Goal: Task Accomplishment & Management: Manage account settings

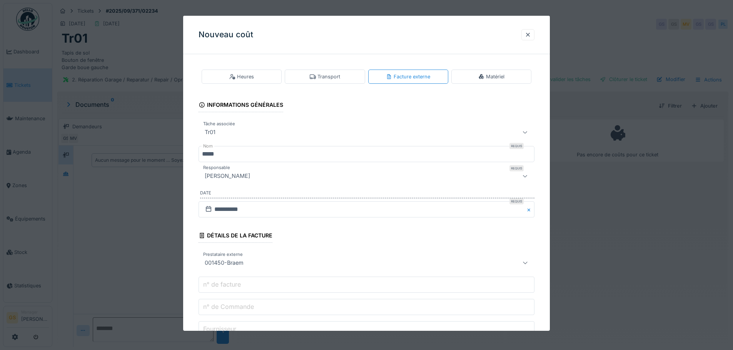
scroll to position [90, 0]
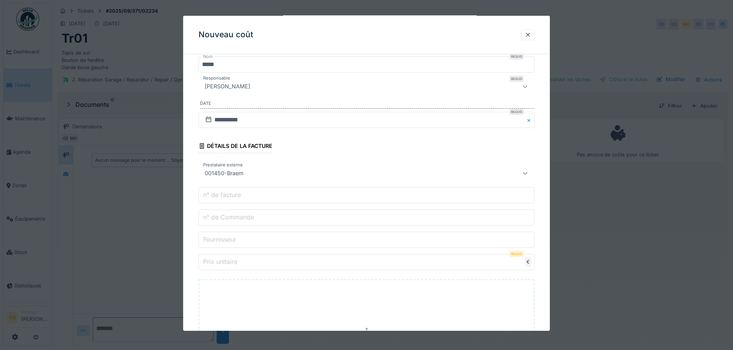
click at [231, 222] on input "n° de Commande" at bounding box center [367, 218] width 336 height 16
type input "*"
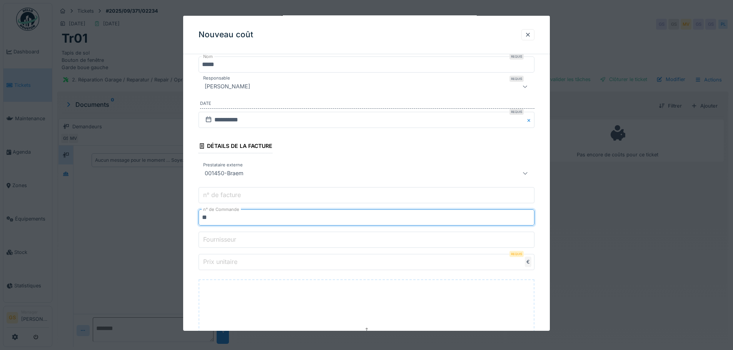
type input "*"
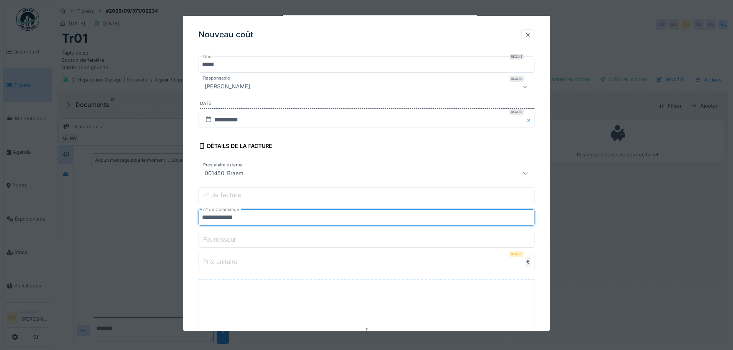
type input "**********"
click at [227, 264] on label "Prix unitaire" at bounding box center [220, 261] width 37 height 9
click at [227, 264] on input "Prix unitaire" at bounding box center [367, 262] width 336 height 16
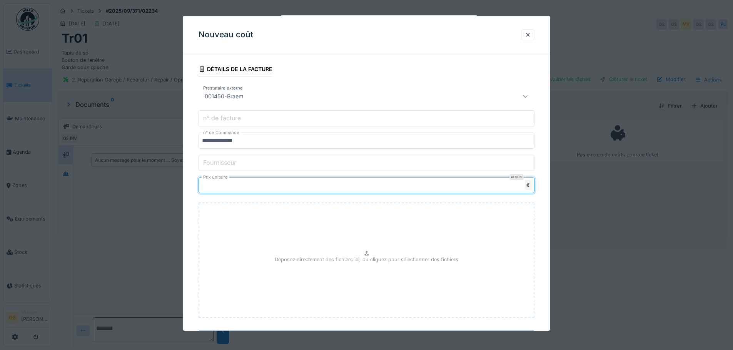
scroll to position [204, 0]
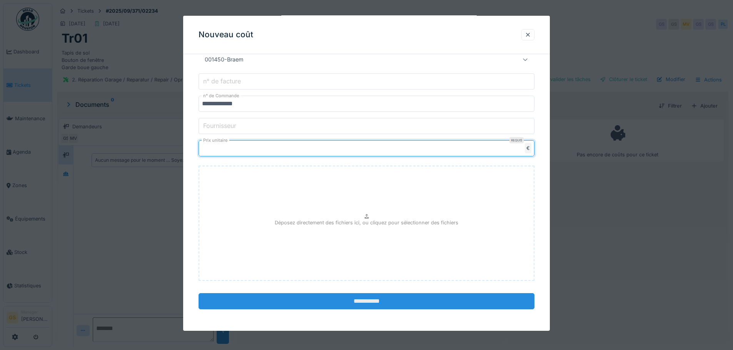
type input "******"
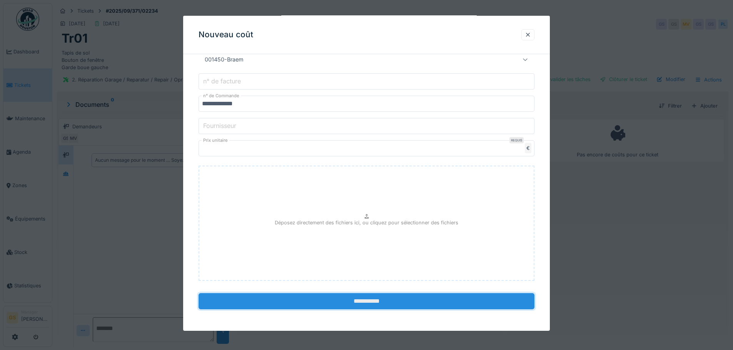
click at [382, 301] on input "**********" at bounding box center [367, 302] width 336 height 16
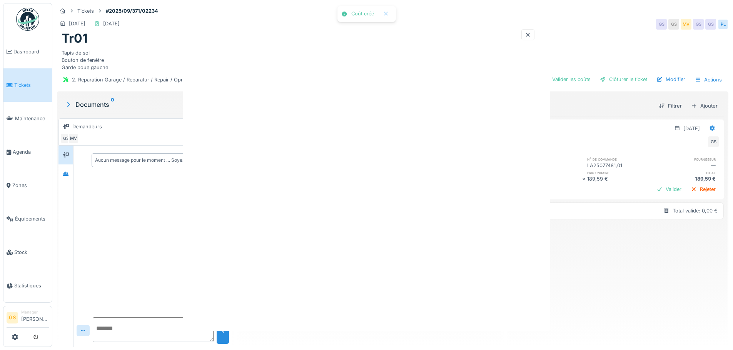
scroll to position [0, 0]
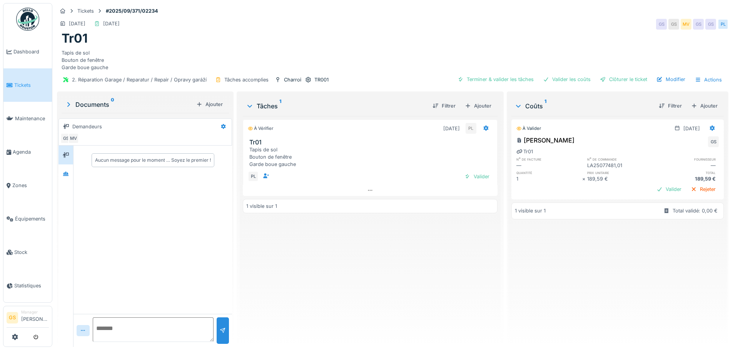
click at [22, 84] on span "Tickets" at bounding box center [31, 85] width 35 height 7
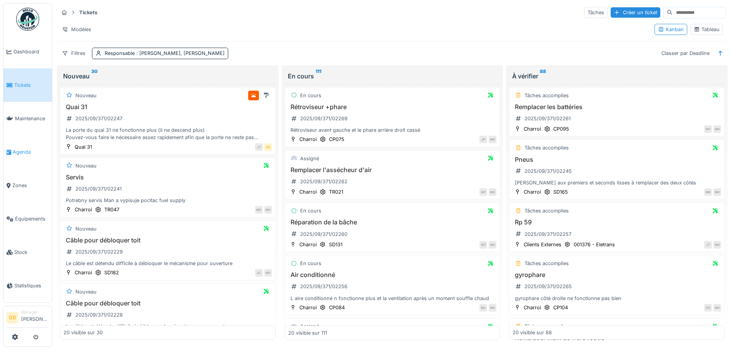
click at [9, 150] on icon at bounding box center [9, 152] width 5 height 5
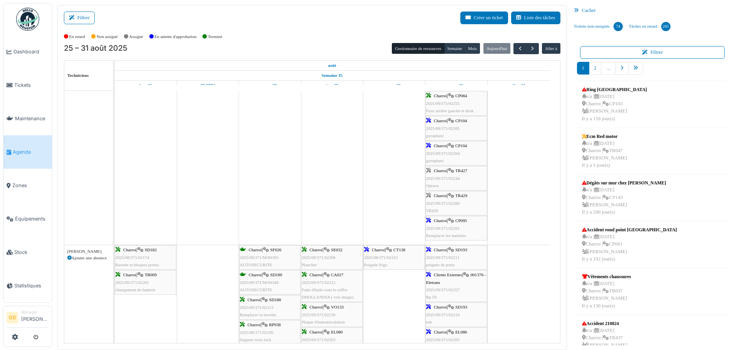
click at [442, 177] on span "2025/09/371/02244" at bounding box center [443, 178] width 34 height 5
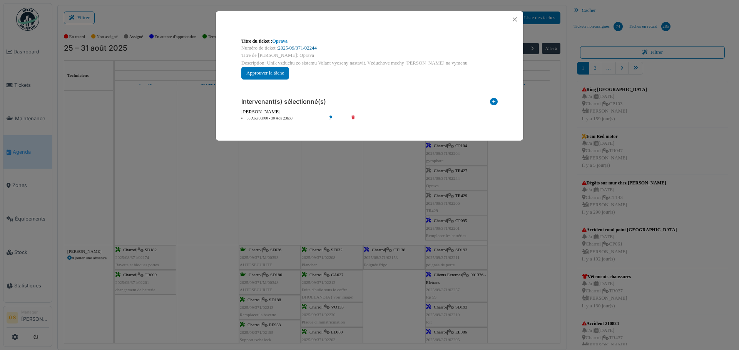
click at [287, 48] on link "2025/09/371/02244" at bounding box center [297, 47] width 38 height 5
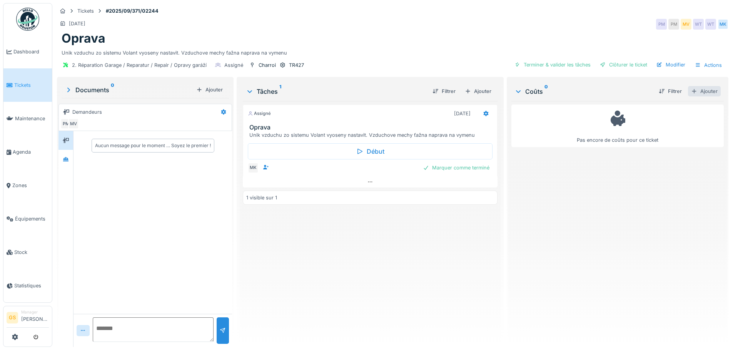
click at [695, 89] on div "Ajouter" at bounding box center [704, 91] width 33 height 10
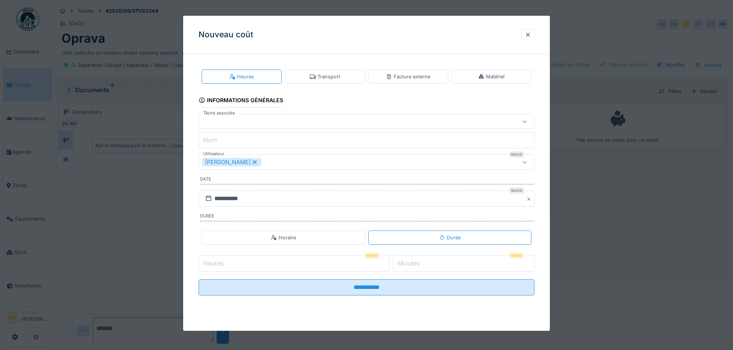
click at [417, 77] on div "Facture externe" at bounding box center [408, 76] width 44 height 7
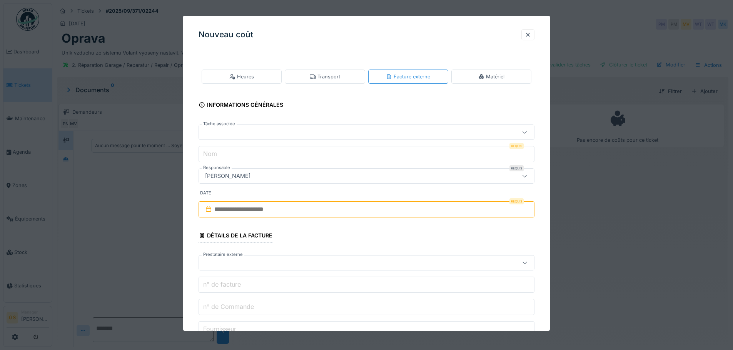
click at [212, 131] on div at bounding box center [347, 132] width 290 height 8
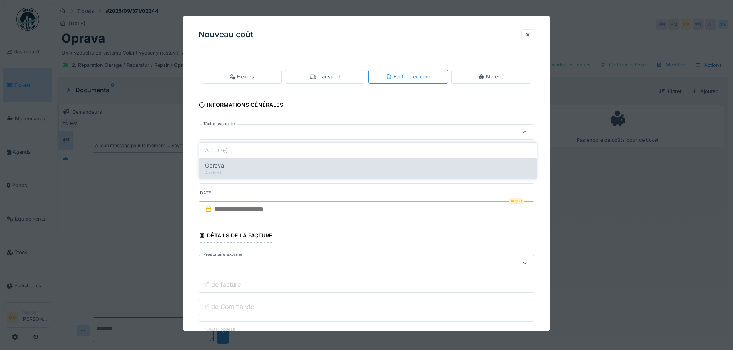
click at [217, 166] on span "Oprava" at bounding box center [214, 166] width 19 height 8
type input "******"
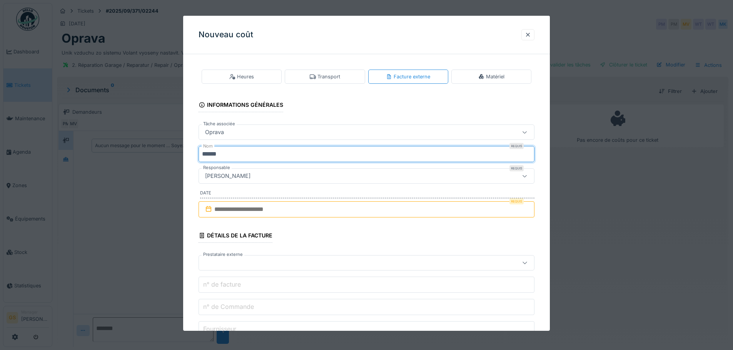
click at [230, 154] on input "******" at bounding box center [367, 154] width 336 height 16
type input "*"
type input "**********"
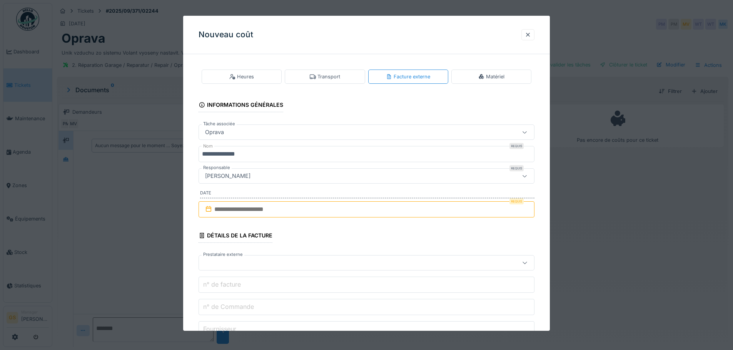
click at [204, 208] on input "text" at bounding box center [367, 210] width 336 height 16
click at [394, 311] on div "30" at bounding box center [393, 310] width 10 height 11
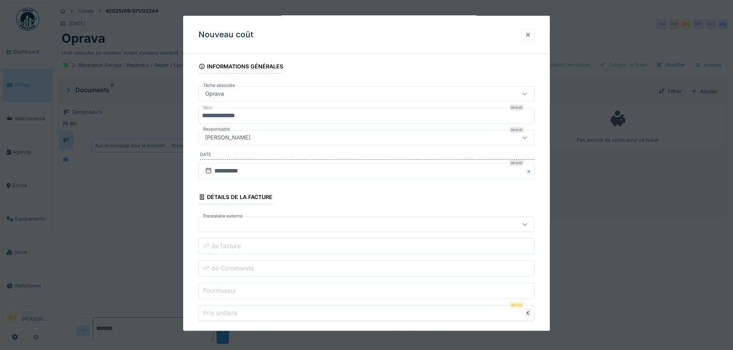
click at [218, 222] on div at bounding box center [347, 224] width 290 height 8
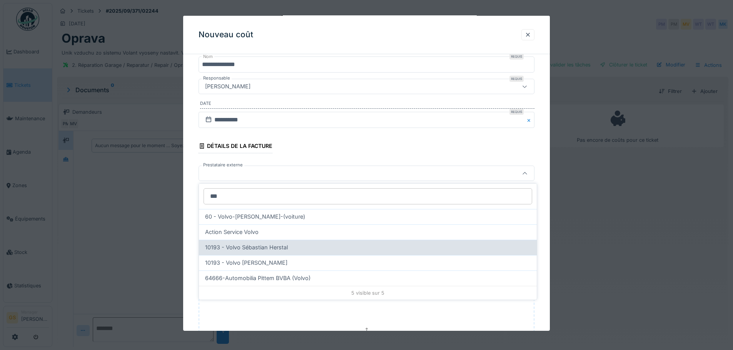
type input "***"
click at [242, 251] on span "10193 - Volvo Sébastian Herstal" at bounding box center [246, 248] width 83 height 8
type input "*****"
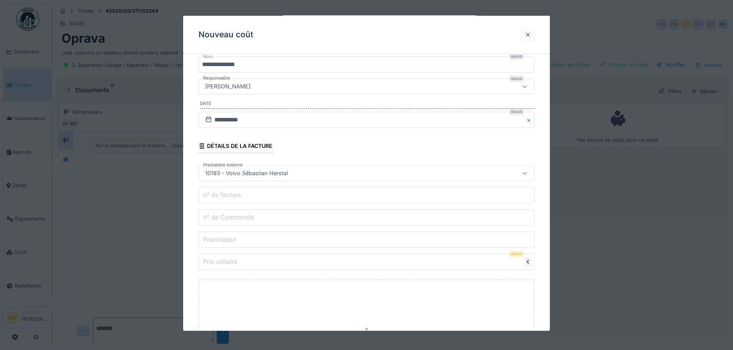
click at [223, 220] on label "n° de Commande" at bounding box center [229, 217] width 54 height 9
click at [223, 220] on input "n° de Commande" at bounding box center [367, 218] width 336 height 16
type input "*"
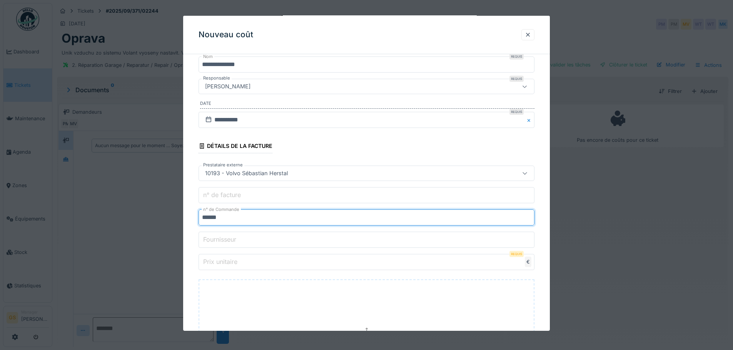
type input "******"
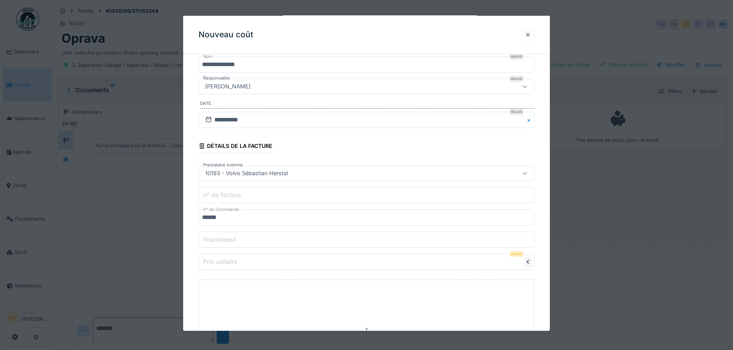
click at [234, 262] on label "Prix unitaire" at bounding box center [220, 261] width 37 height 9
click at [234, 262] on input "Prix unitaire" at bounding box center [367, 262] width 336 height 16
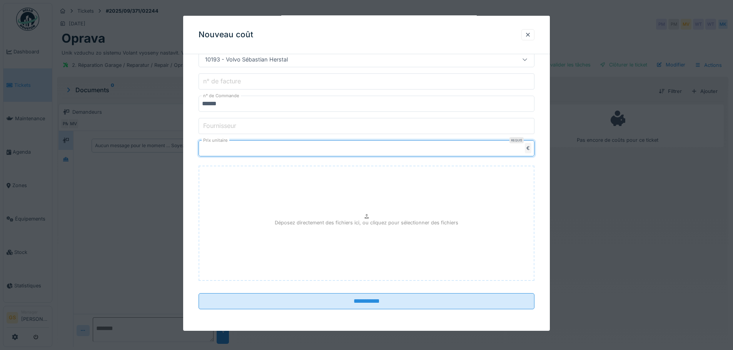
scroll to position [6, 0]
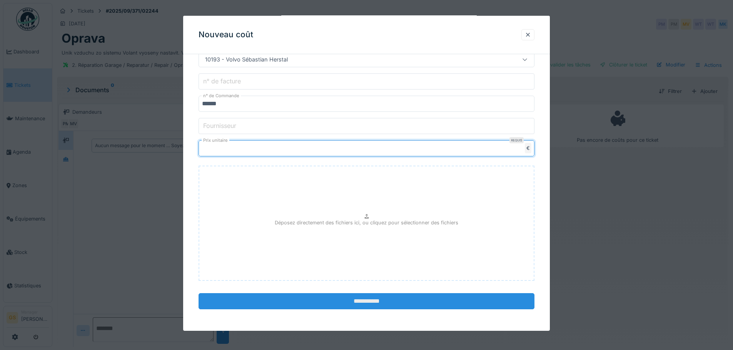
type input "******"
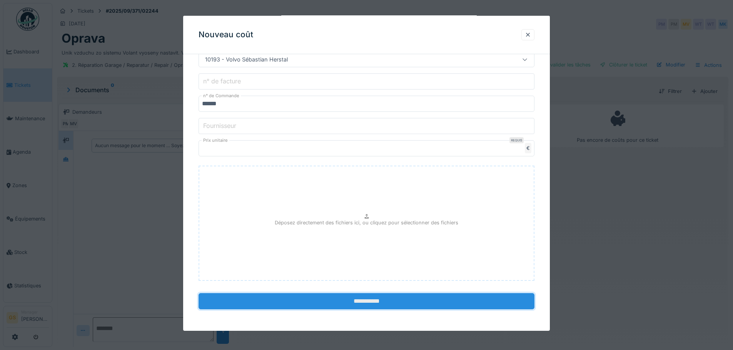
click at [332, 302] on input "**********" at bounding box center [367, 302] width 336 height 16
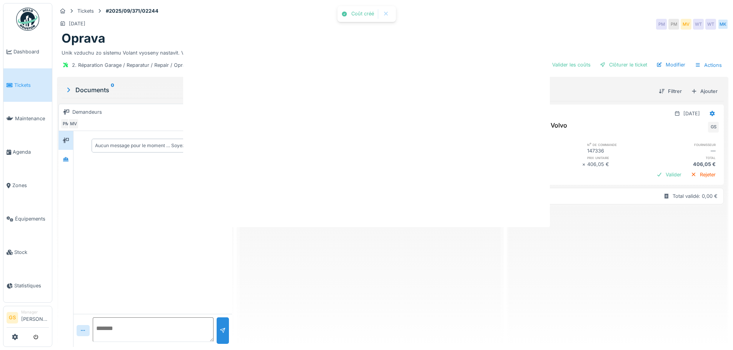
scroll to position [0, 0]
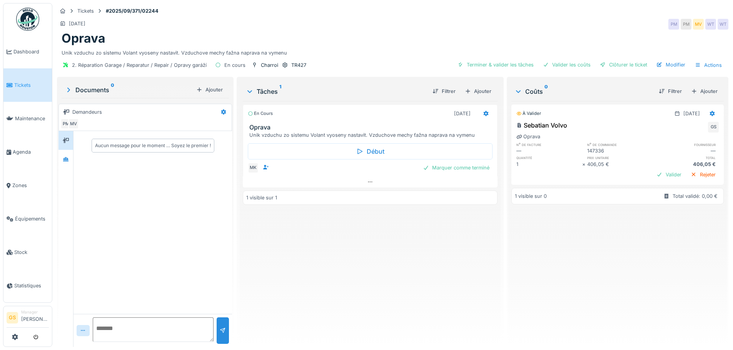
click at [20, 89] on link "Tickets" at bounding box center [27, 84] width 48 height 33
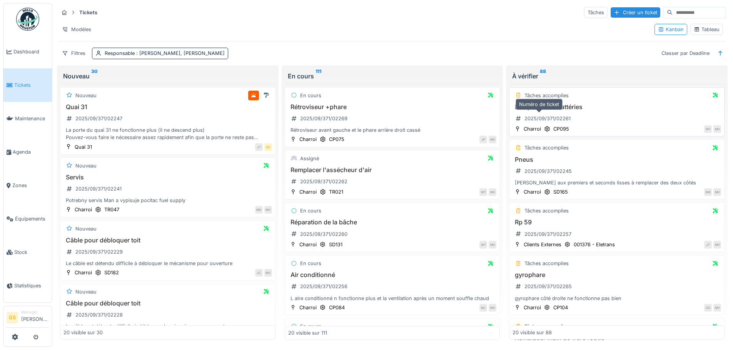
click at [546, 118] on div "2025/09/371/02261" at bounding box center [547, 118] width 46 height 7
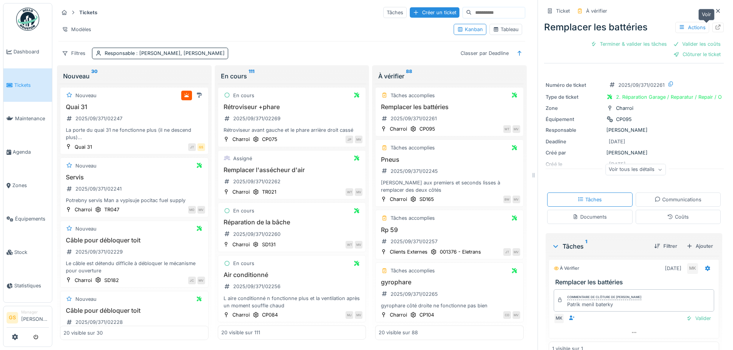
click at [715, 25] on div at bounding box center [718, 27] width 6 height 7
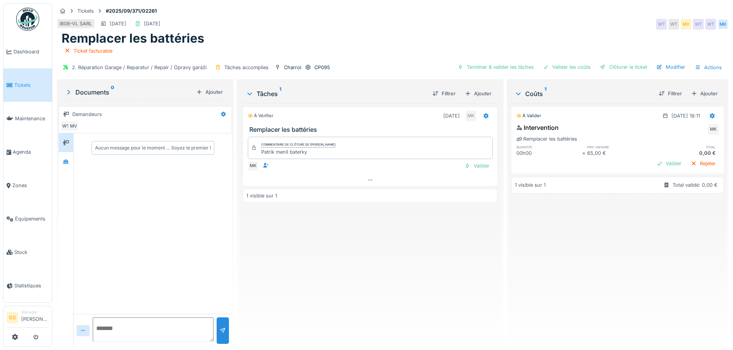
click at [20, 83] on span "Tickets" at bounding box center [31, 85] width 35 height 7
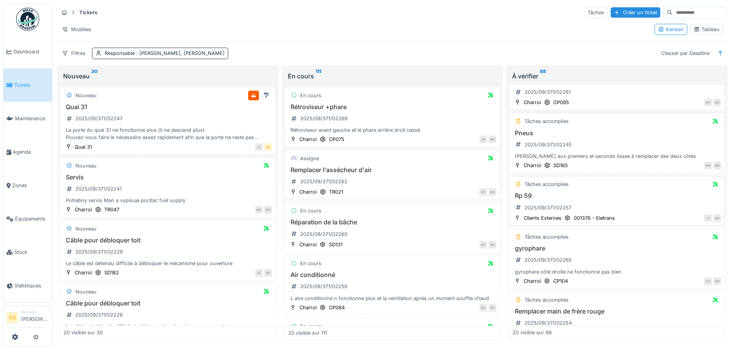
scroll to position [38, 0]
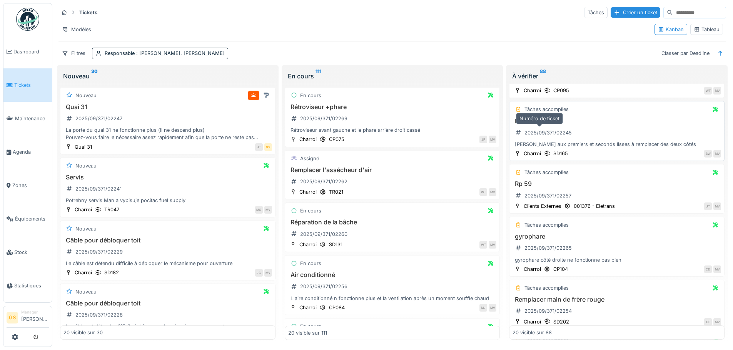
click at [536, 132] on div "2025/09/371/02245" at bounding box center [547, 132] width 47 height 7
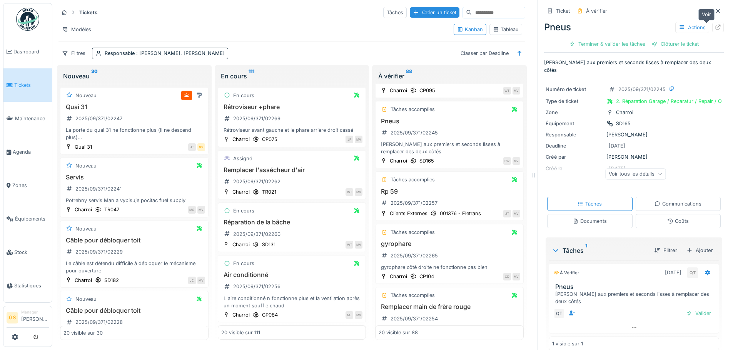
click at [712, 27] on div at bounding box center [718, 28] width 12 height 10
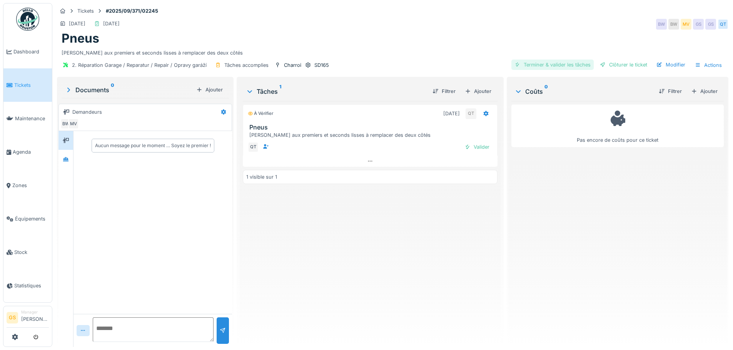
click at [557, 63] on div "Terminer & valider les tâches" at bounding box center [552, 65] width 82 height 10
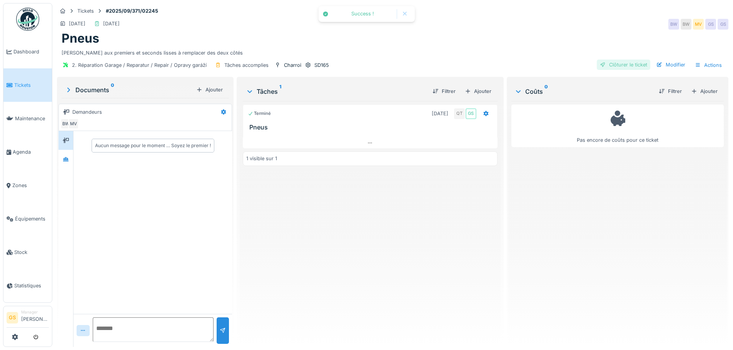
click at [615, 65] on div "Clôturer le ticket" at bounding box center [623, 65] width 53 height 10
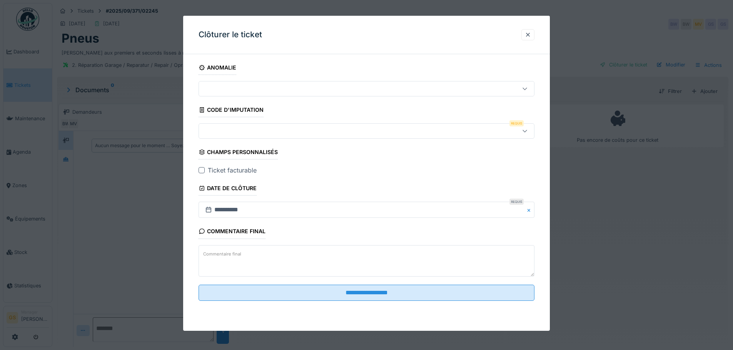
click at [217, 134] on div at bounding box center [347, 131] width 290 height 8
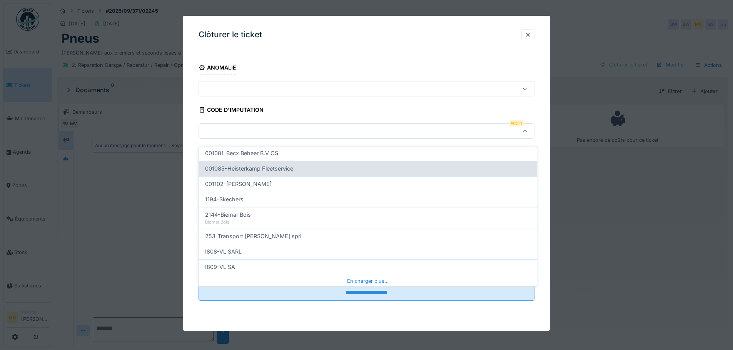
scroll to position [247, 0]
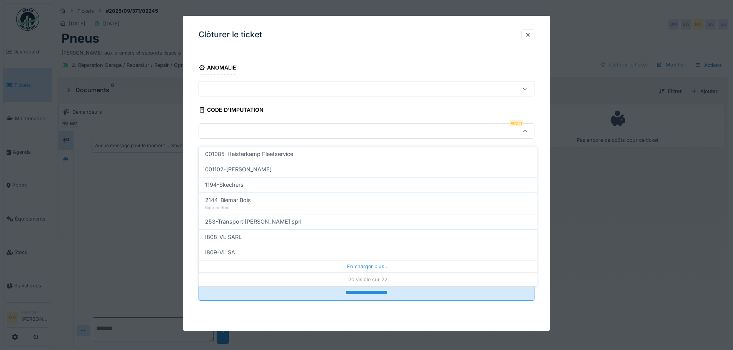
click at [234, 132] on div at bounding box center [347, 131] width 290 height 8
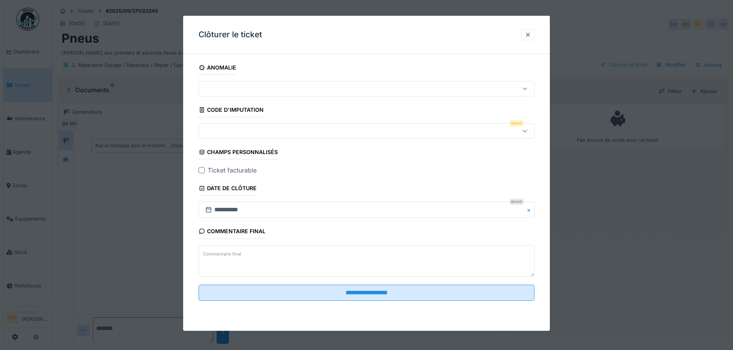
click at [235, 130] on div at bounding box center [347, 131] width 290 height 8
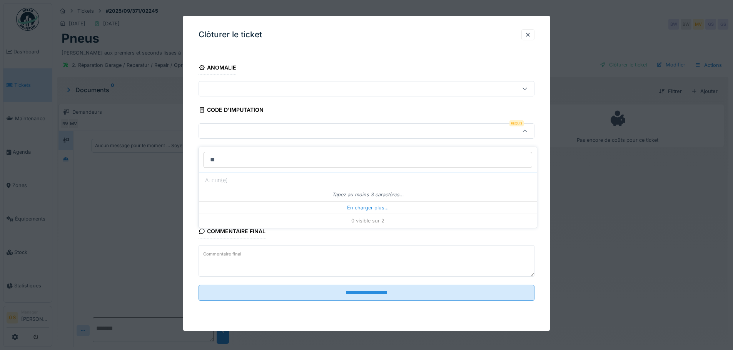
type input "*"
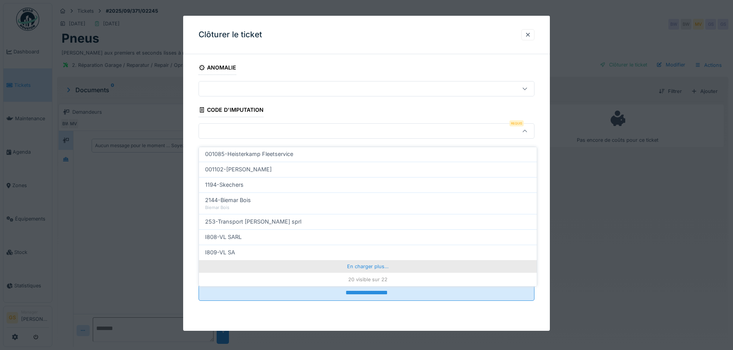
click at [361, 261] on div "En charger plus…" at bounding box center [368, 266] width 338 height 12
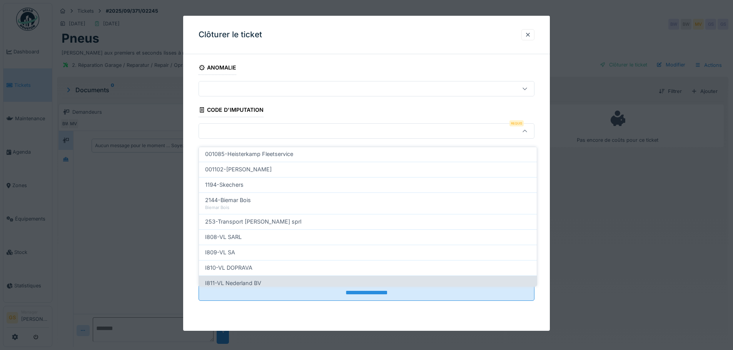
click at [243, 279] on span "I811-VL Nederland BV" at bounding box center [233, 283] width 56 height 8
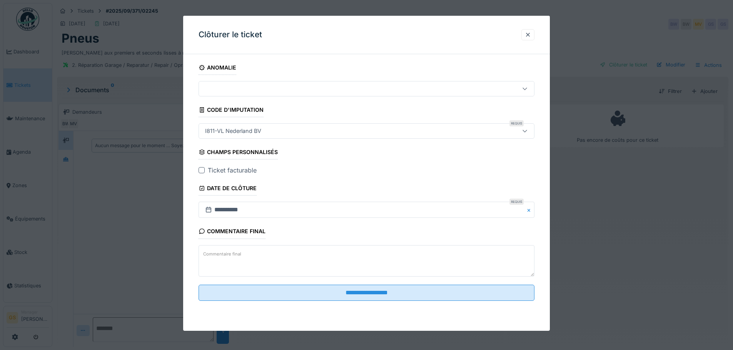
type input "***"
click at [202, 171] on div at bounding box center [202, 170] width 6 height 6
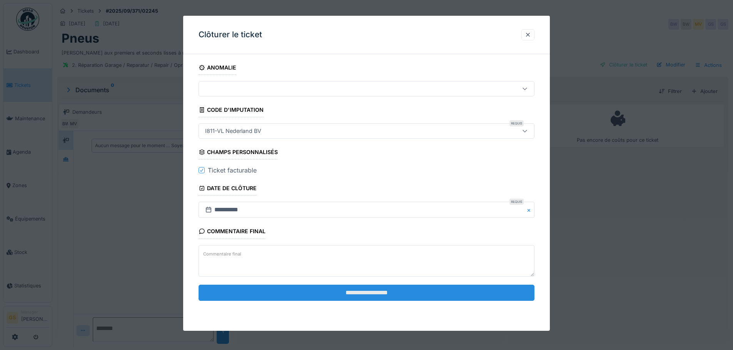
click at [372, 295] on input "**********" at bounding box center [367, 293] width 336 height 16
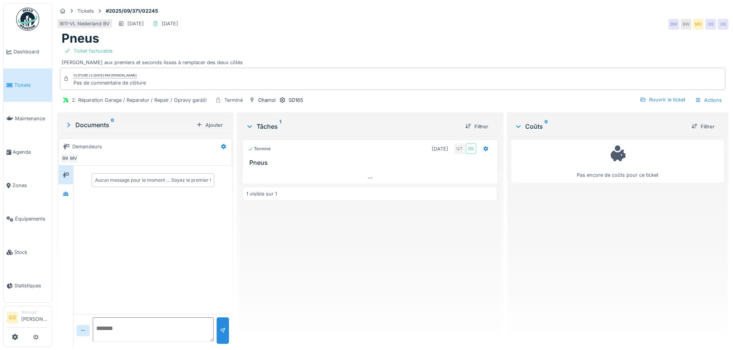
click at [19, 86] on span "Tickets" at bounding box center [31, 85] width 35 height 7
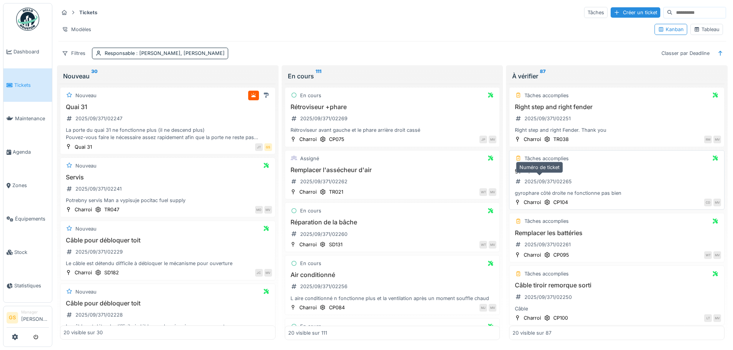
click at [540, 179] on div "2025/09/371/02265" at bounding box center [547, 181] width 47 height 7
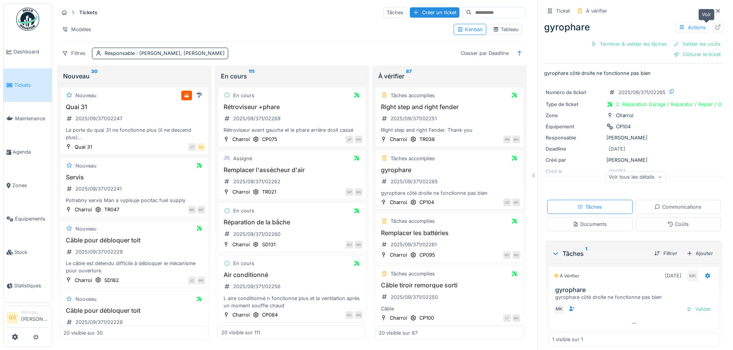
click at [716, 26] on icon at bounding box center [718, 27] width 5 height 5
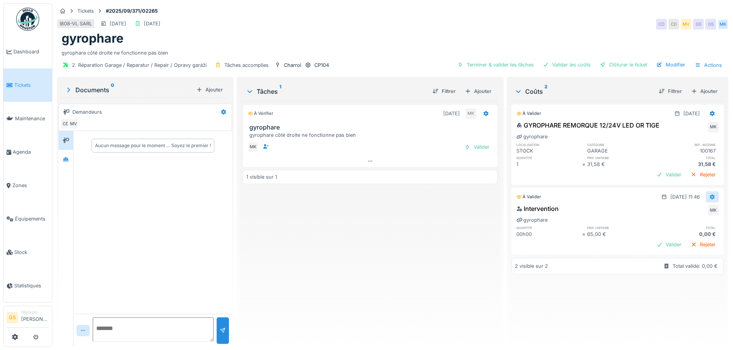
click at [709, 195] on icon at bounding box center [712, 197] width 6 height 5
click at [680, 214] on div "Modifier" at bounding box center [674, 215] width 37 height 12
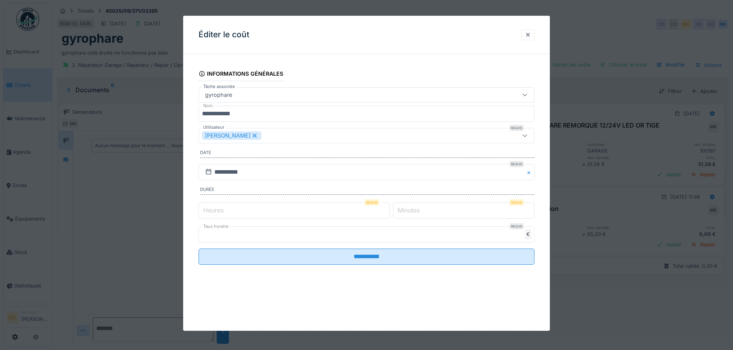
click at [415, 209] on label "Minutes" at bounding box center [408, 210] width 25 height 9
click at [415, 209] on input "*" at bounding box center [464, 211] width 142 height 16
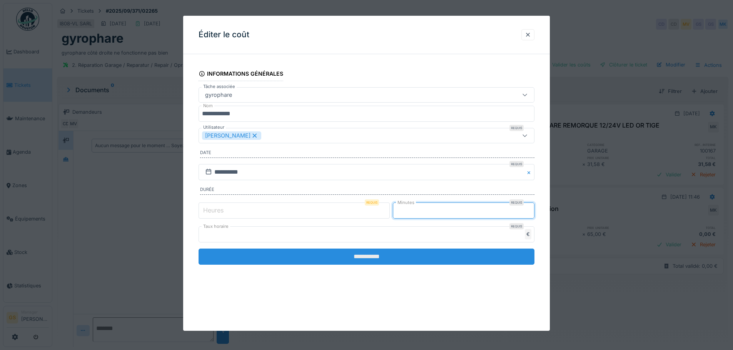
type input "**"
click at [406, 257] on input "**********" at bounding box center [367, 257] width 336 height 16
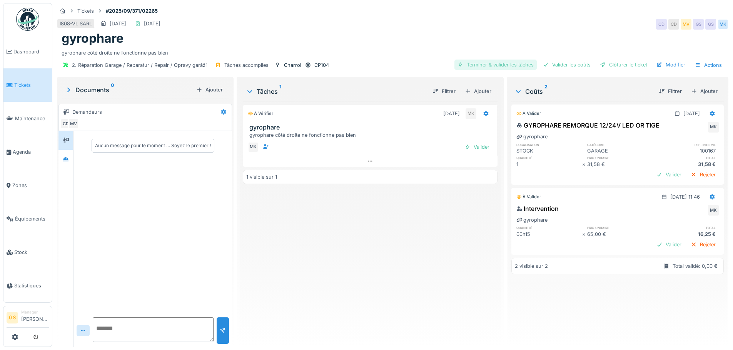
click at [495, 65] on div "Terminer & valider les tâches" at bounding box center [495, 65] width 82 height 10
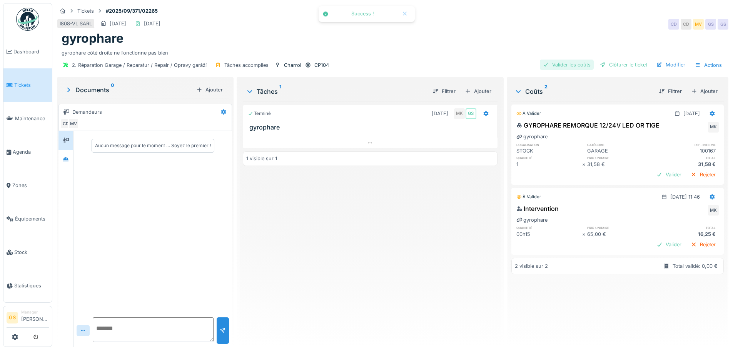
click at [555, 65] on div "Valider les coûts" at bounding box center [567, 65] width 54 height 10
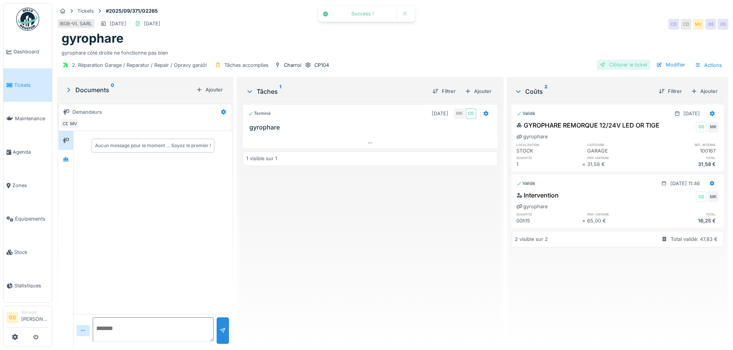
click at [607, 66] on div "Clôturer le ticket" at bounding box center [623, 65] width 53 height 10
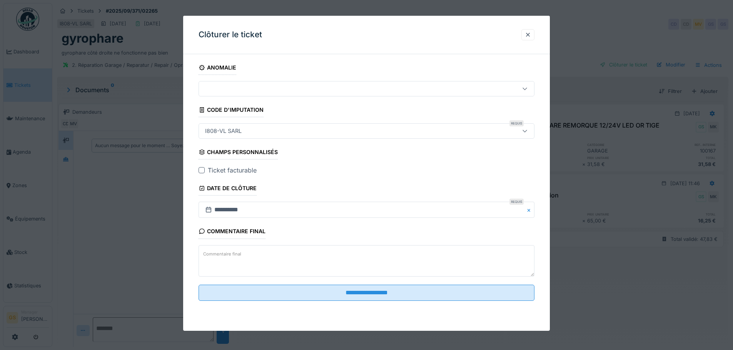
click at [201, 170] on div at bounding box center [202, 170] width 6 height 6
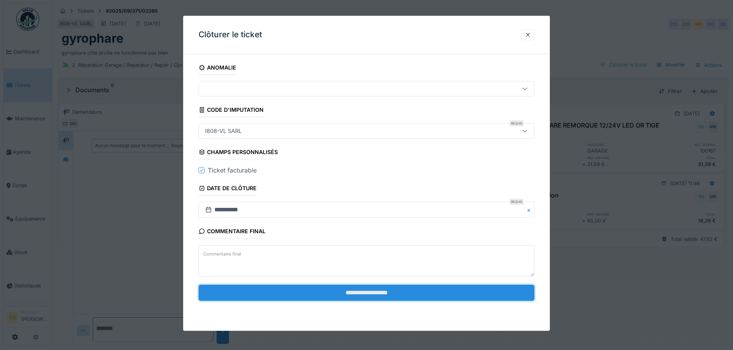
click at [324, 294] on input "**********" at bounding box center [367, 293] width 336 height 16
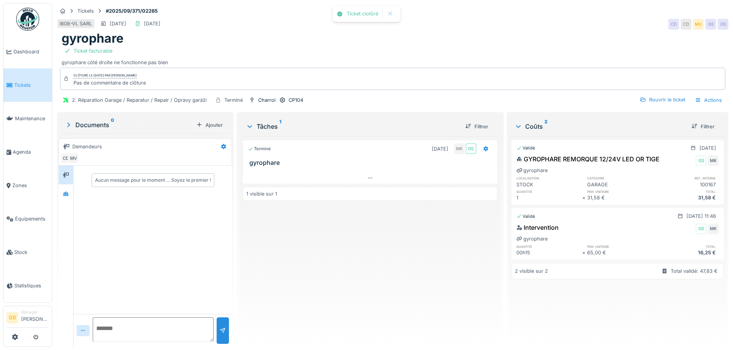
click at [27, 82] on span "Tickets" at bounding box center [31, 85] width 35 height 7
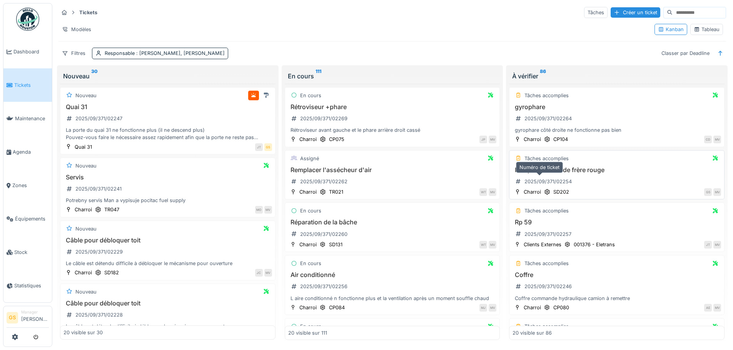
click at [545, 179] on div "2025/09/371/02254" at bounding box center [547, 181] width 47 height 7
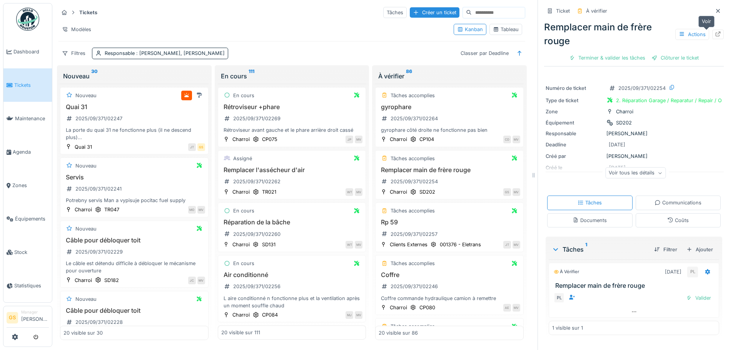
click at [715, 34] on icon at bounding box center [718, 34] width 6 height 5
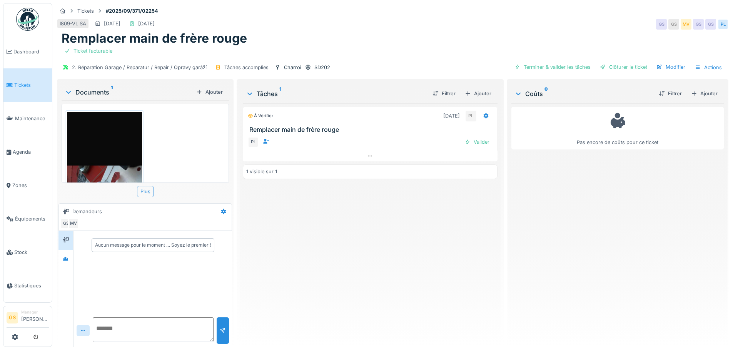
click at [28, 82] on span "Tickets" at bounding box center [31, 85] width 35 height 7
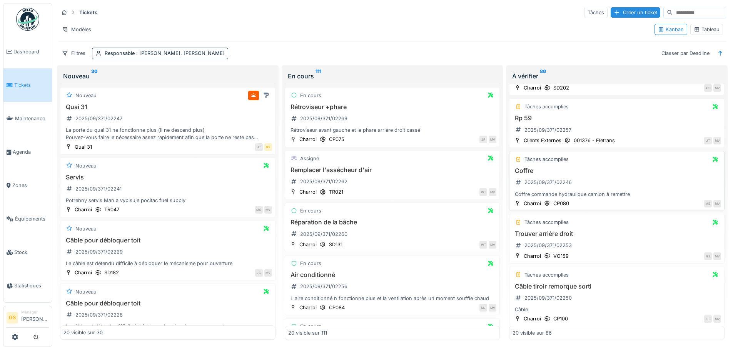
scroll to position [115, 0]
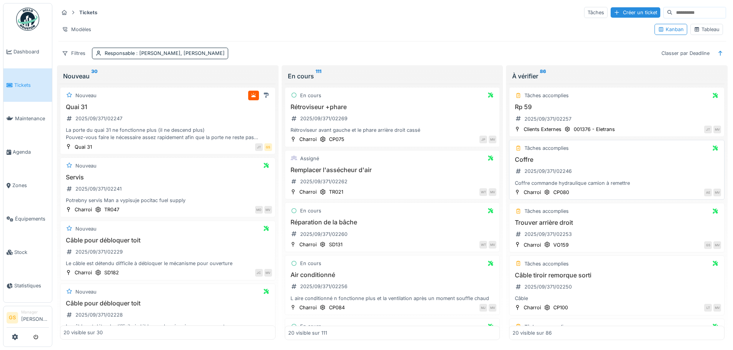
click at [548, 183] on div "Coffre commande hydraulique camion à remettre" at bounding box center [616, 183] width 209 height 7
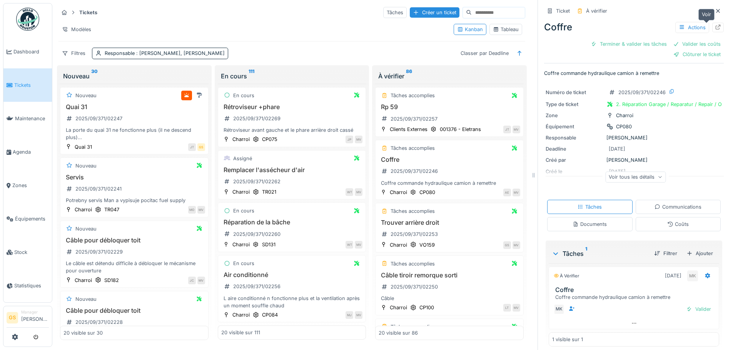
click at [715, 25] on icon at bounding box center [718, 27] width 6 height 5
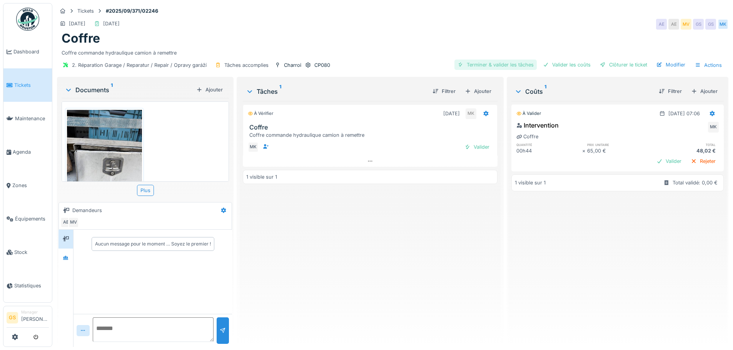
click at [509, 64] on div "Terminer & valider les tâches" at bounding box center [495, 65] width 82 height 10
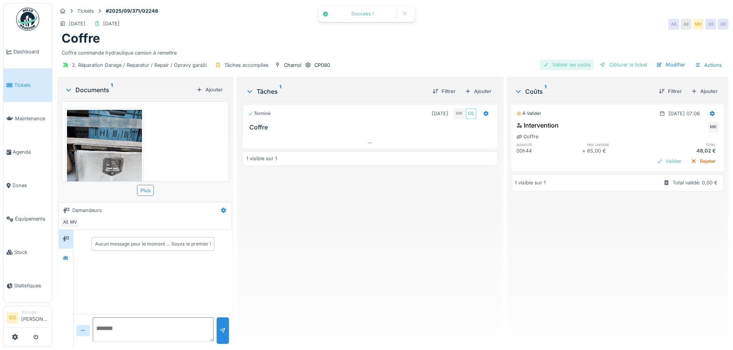
click at [564, 65] on div "Valider les coûts" at bounding box center [567, 65] width 54 height 10
click at [611, 62] on div "Clôturer le ticket" at bounding box center [623, 65] width 53 height 10
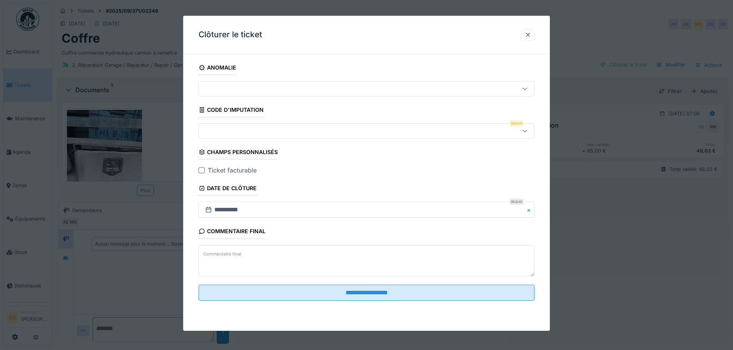
click at [235, 129] on div at bounding box center [347, 131] width 290 height 8
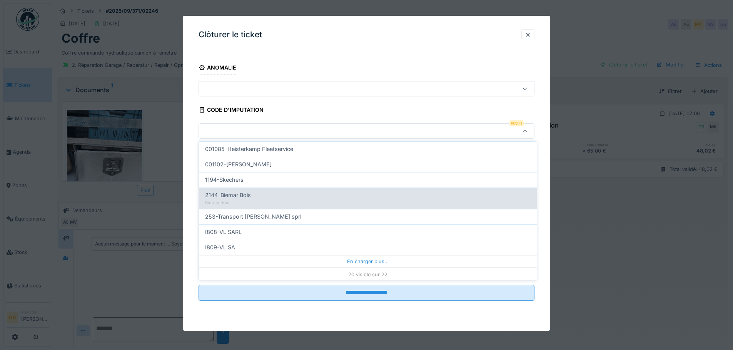
scroll to position [247, 0]
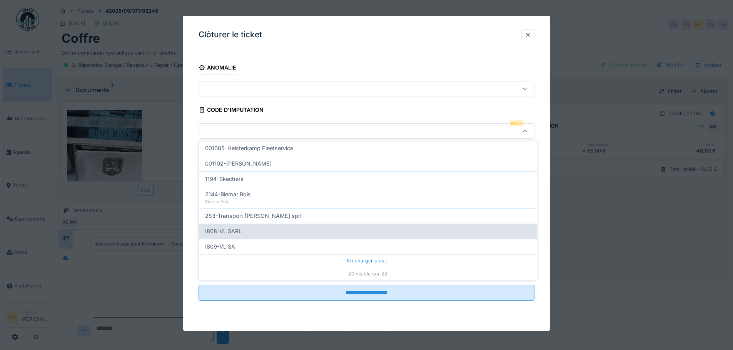
click at [220, 232] on span "I808-VL SARL" at bounding box center [223, 231] width 37 height 8
type input "***"
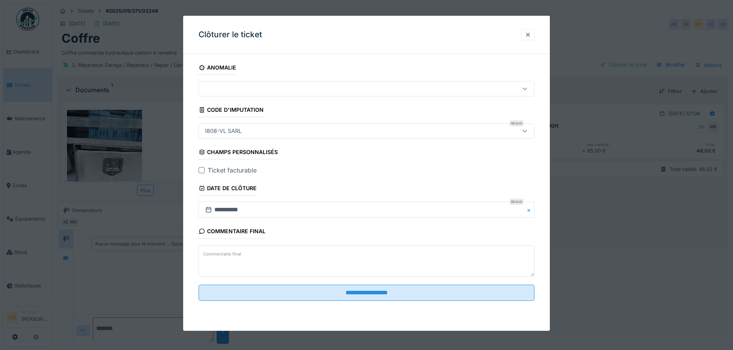
drag, startPoint x: 201, startPoint y: 167, endPoint x: 204, endPoint y: 170, distance: 4.1
click at [201, 167] on div "Ticket facturable" at bounding box center [367, 170] width 336 height 9
click at [202, 170] on div at bounding box center [202, 170] width 6 height 6
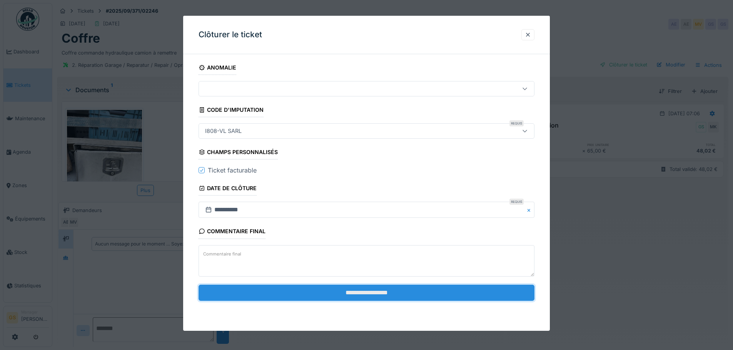
click at [348, 295] on input "**********" at bounding box center [367, 293] width 336 height 16
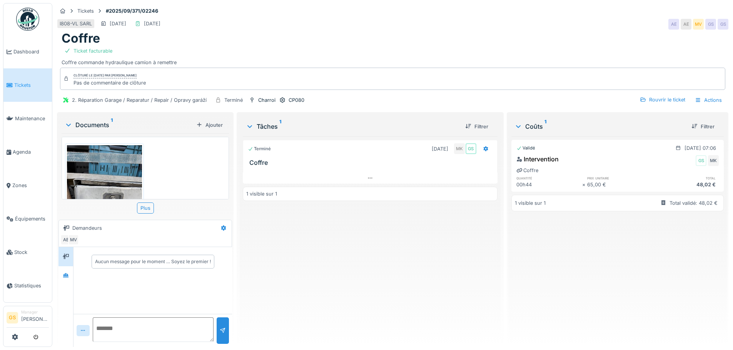
click at [15, 82] on span "Tickets" at bounding box center [31, 85] width 35 height 7
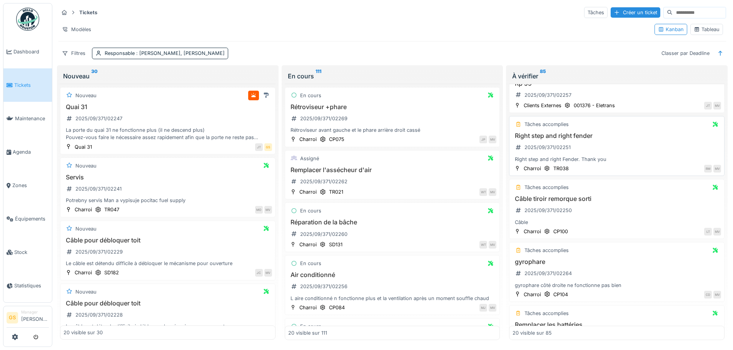
scroll to position [77, 0]
click at [543, 209] on div "2025/09/371/02250" at bounding box center [547, 209] width 47 height 7
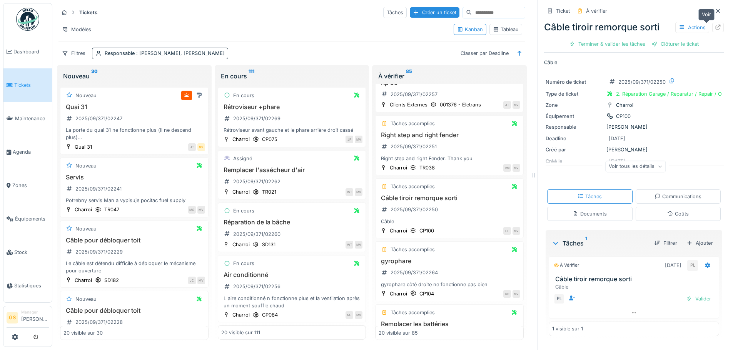
click at [715, 25] on icon at bounding box center [718, 27] width 6 height 5
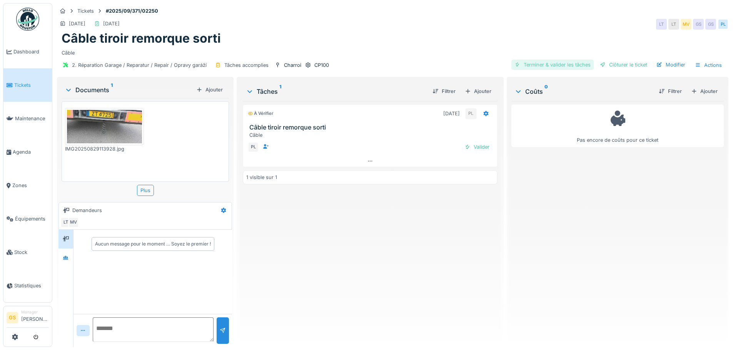
click at [546, 65] on div "Terminer & valider les tâches" at bounding box center [552, 65] width 82 height 10
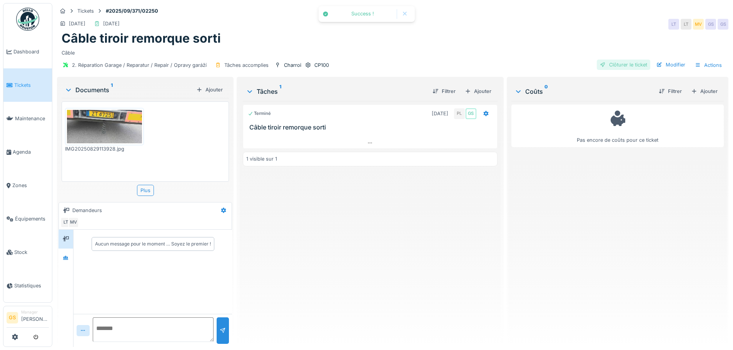
click at [608, 63] on div "Clôturer le ticket" at bounding box center [623, 65] width 53 height 10
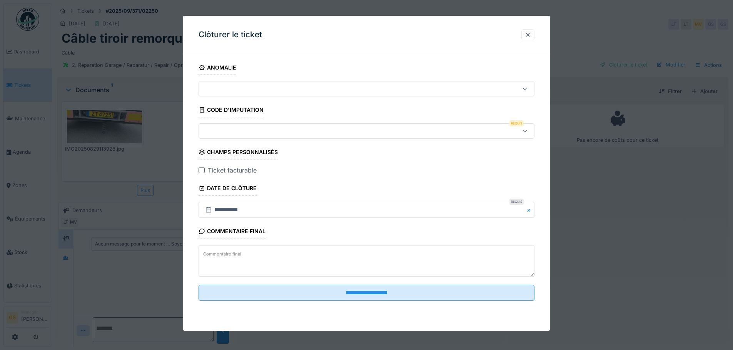
click at [212, 133] on div at bounding box center [347, 131] width 290 height 8
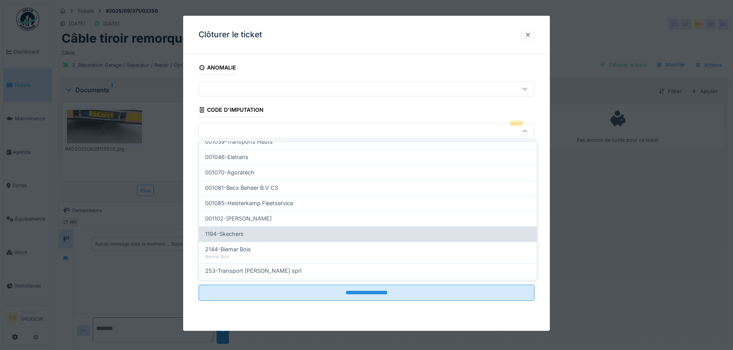
scroll to position [247, 0]
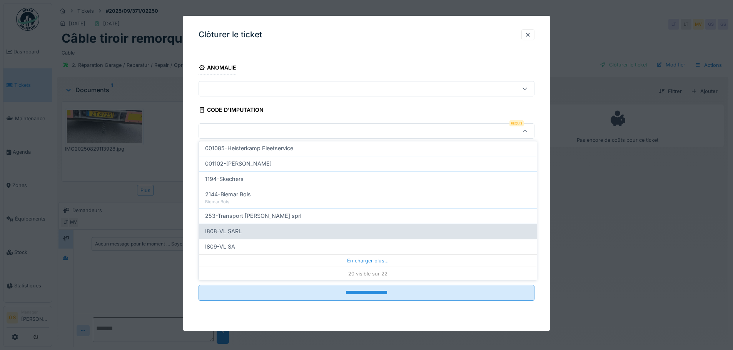
click at [225, 233] on span "I808-VL SARL" at bounding box center [223, 231] width 37 height 8
type input "***"
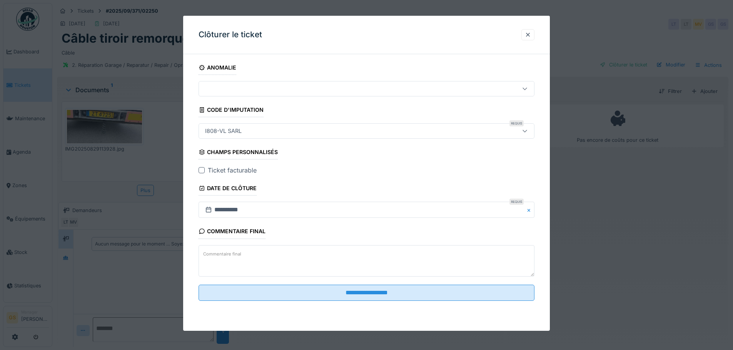
click at [198, 172] on div "**********" at bounding box center [366, 191] width 367 height 262
click at [203, 170] on div at bounding box center [202, 170] width 6 height 6
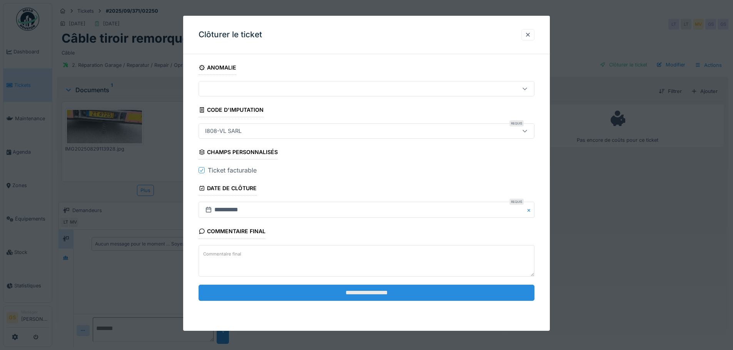
click at [318, 298] on input "**********" at bounding box center [367, 293] width 336 height 16
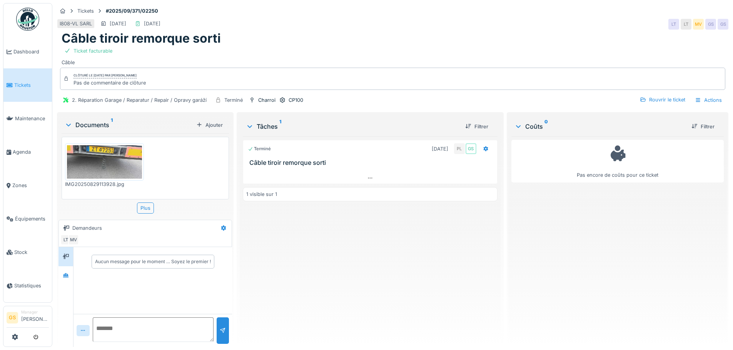
click at [17, 82] on span "Tickets" at bounding box center [31, 85] width 35 height 7
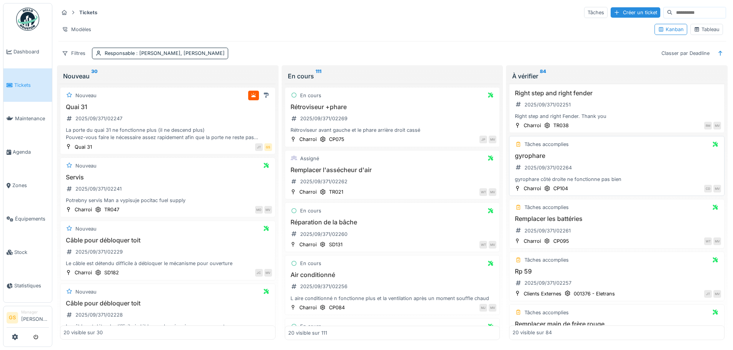
scroll to position [77, 0]
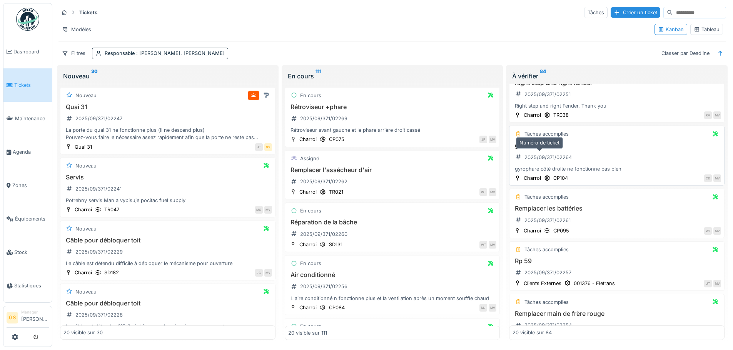
click at [535, 156] on div "2025/09/371/02264" at bounding box center [547, 157] width 47 height 7
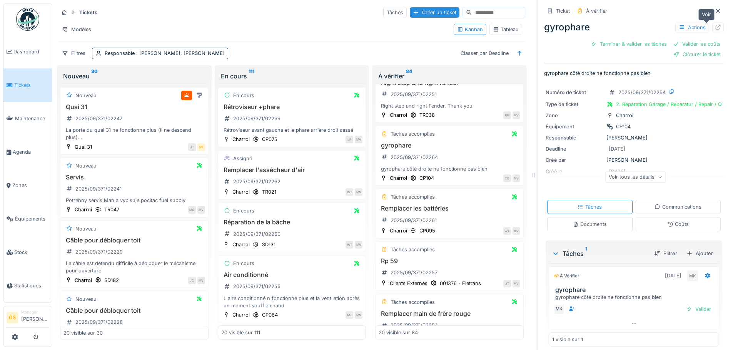
click at [715, 27] on icon at bounding box center [718, 27] width 6 height 5
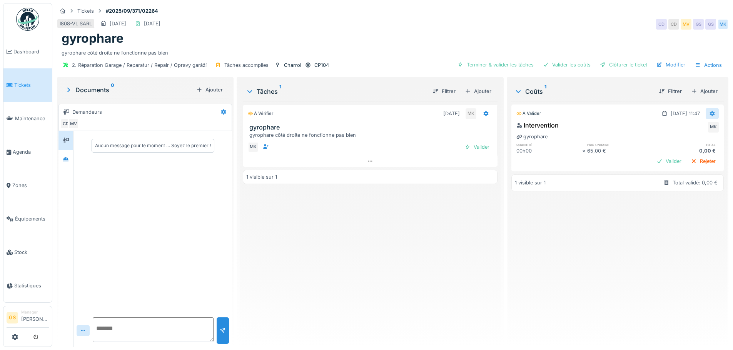
click at [709, 111] on icon at bounding box center [712, 113] width 6 height 5
click at [686, 130] on div "Modifier" at bounding box center [674, 131] width 37 height 12
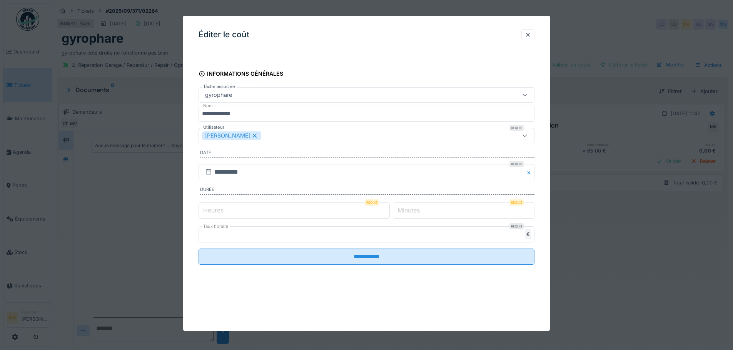
click at [415, 213] on label "Minutes" at bounding box center [408, 210] width 25 height 9
click at [415, 213] on input "*" at bounding box center [464, 211] width 142 height 16
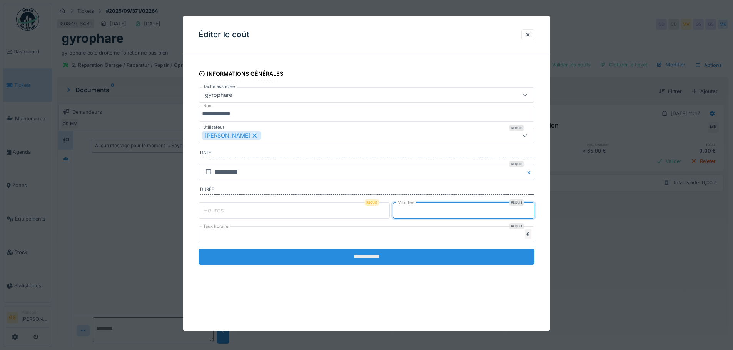
type input "**"
click at [417, 258] on input "**********" at bounding box center [367, 257] width 336 height 16
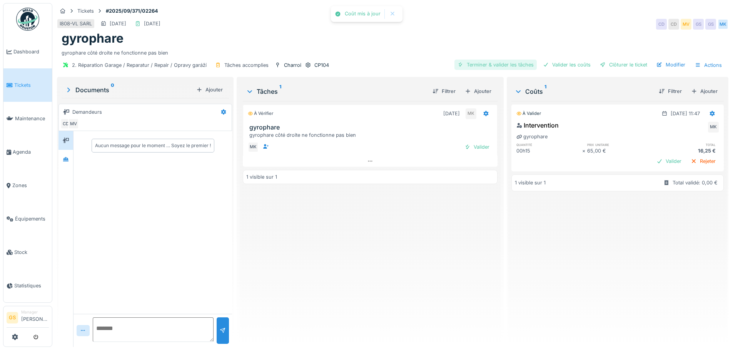
click at [512, 64] on div "Terminer & valider les tâches" at bounding box center [495, 65] width 82 height 10
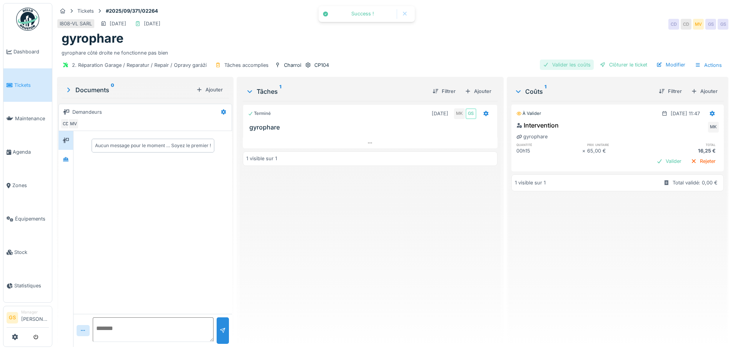
click at [553, 63] on div "Valider les coûts" at bounding box center [567, 65] width 54 height 10
click at [611, 65] on div "Clôturer le ticket" at bounding box center [623, 65] width 53 height 10
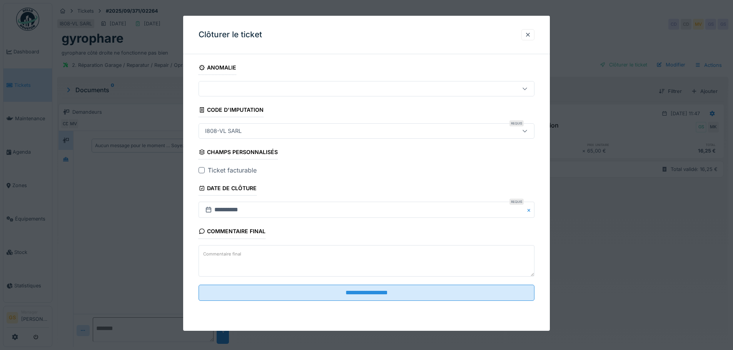
click at [203, 171] on div at bounding box center [202, 170] width 6 height 6
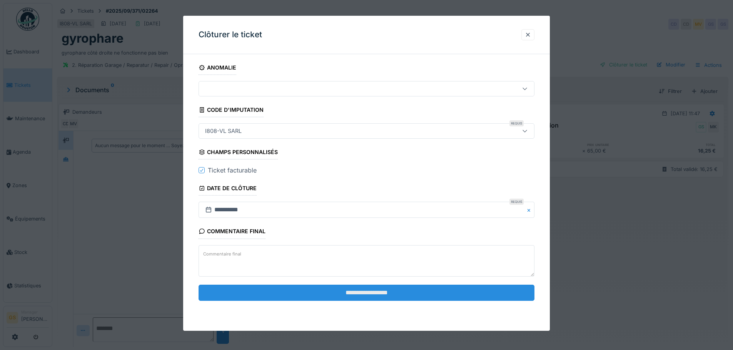
click at [312, 292] on input "**********" at bounding box center [367, 293] width 336 height 16
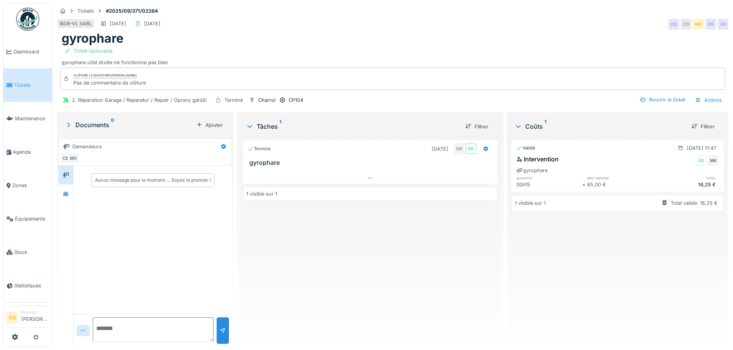
click at [8, 74] on link "Tickets" at bounding box center [27, 84] width 48 height 33
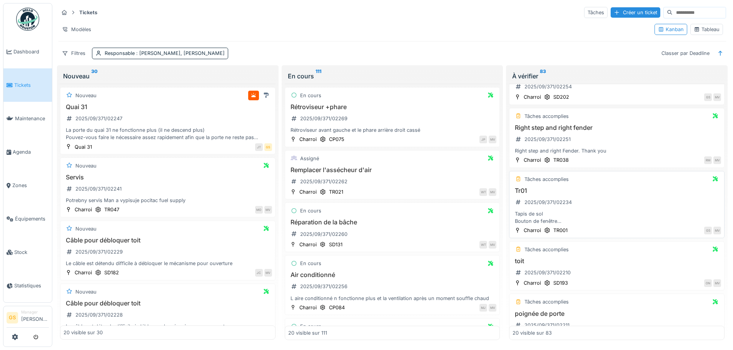
scroll to position [192, 0]
click at [542, 199] on div "2025/09/371/02234" at bounding box center [547, 199] width 47 height 7
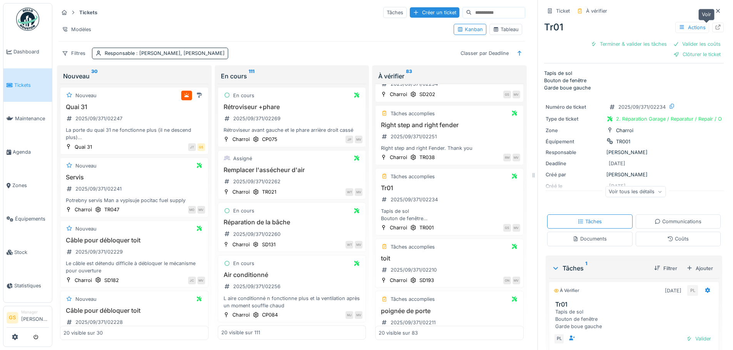
click at [715, 25] on icon at bounding box center [718, 27] width 6 height 5
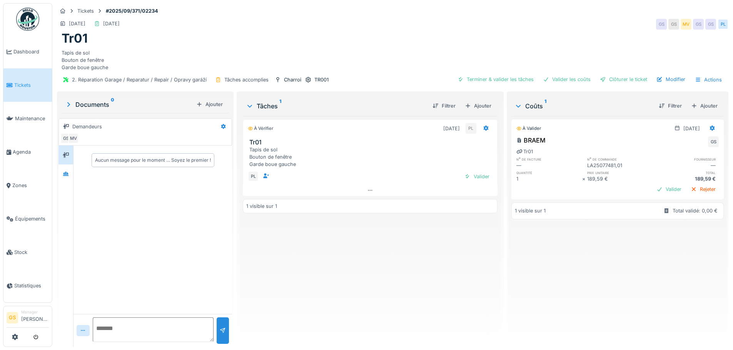
click at [23, 78] on link "Tickets" at bounding box center [27, 84] width 48 height 33
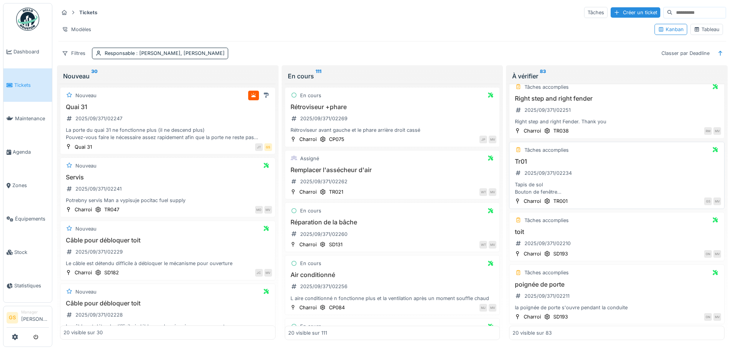
scroll to position [231, 0]
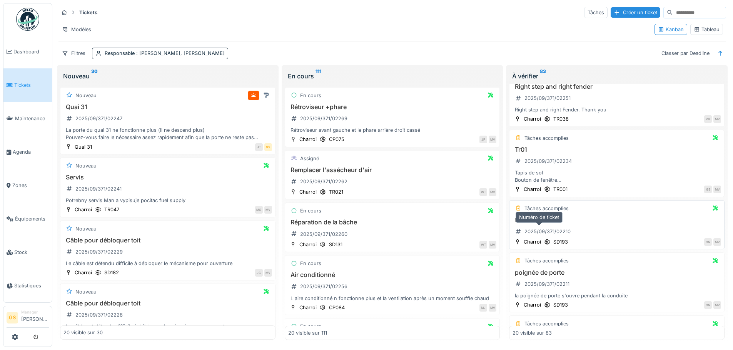
click at [536, 232] on div "2025/09/371/02210" at bounding box center [547, 231] width 46 height 7
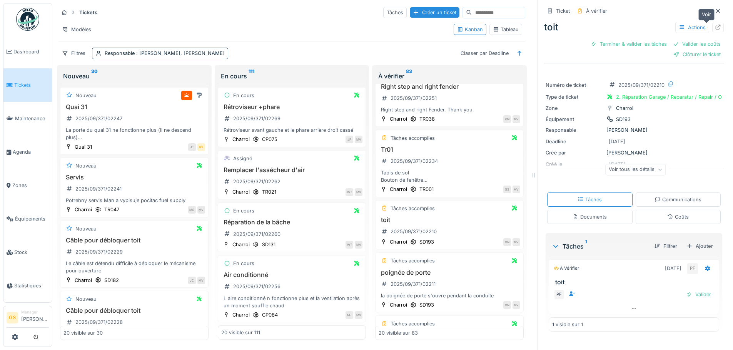
click at [715, 25] on icon at bounding box center [718, 27] width 6 height 5
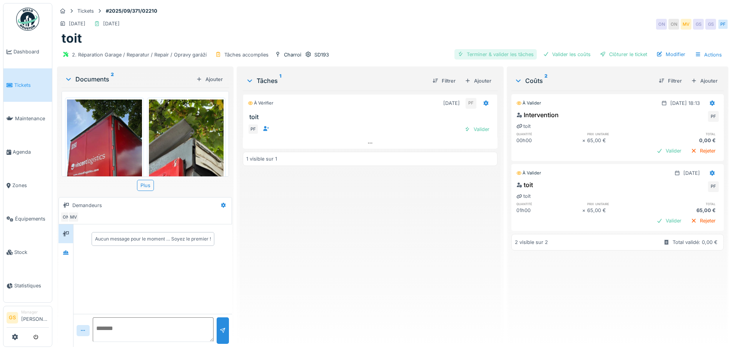
click at [485, 51] on div "Terminer & valider les tâches" at bounding box center [495, 54] width 82 height 10
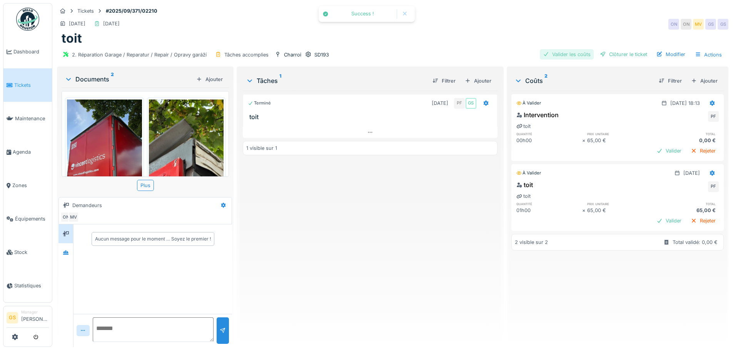
click at [553, 53] on div "Valider les coûts" at bounding box center [567, 54] width 54 height 10
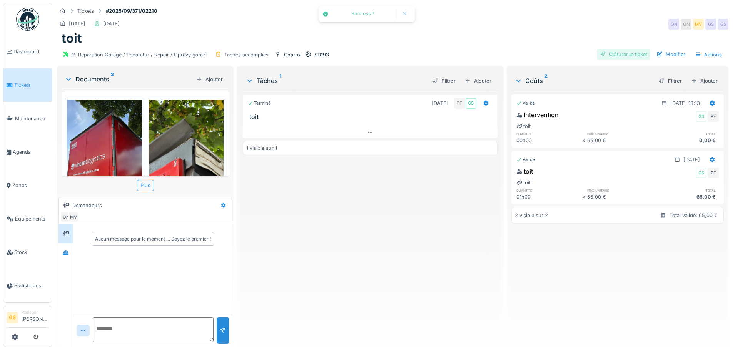
click at [611, 55] on div "Clôturer le ticket" at bounding box center [623, 54] width 53 height 10
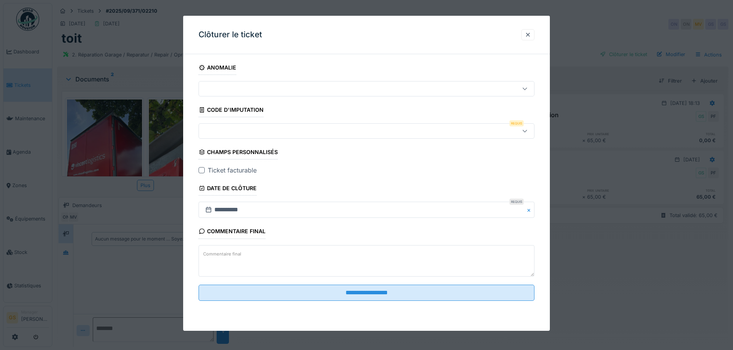
click at [207, 133] on div at bounding box center [347, 131] width 290 height 8
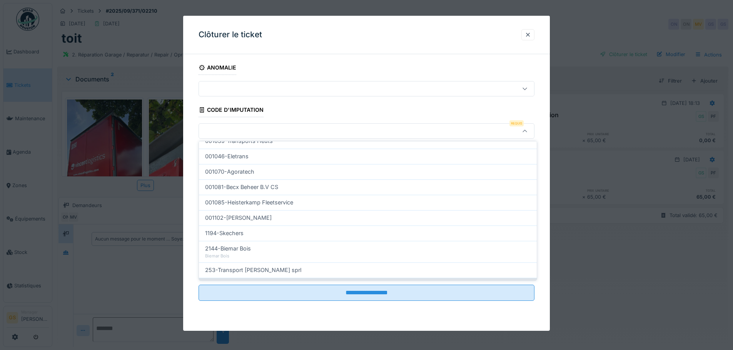
scroll to position [247, 0]
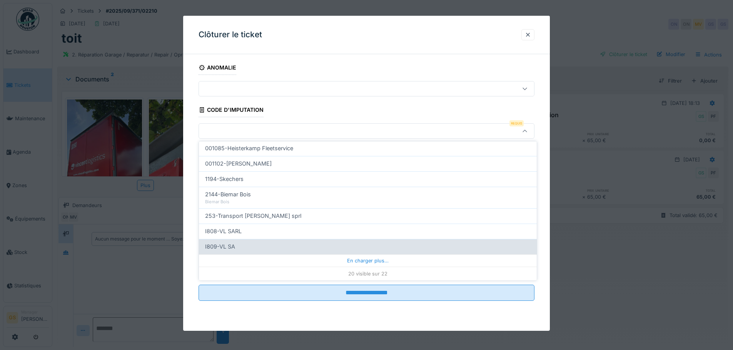
click at [228, 248] on span "I809-VL SA" at bounding box center [220, 247] width 30 height 8
type input "***"
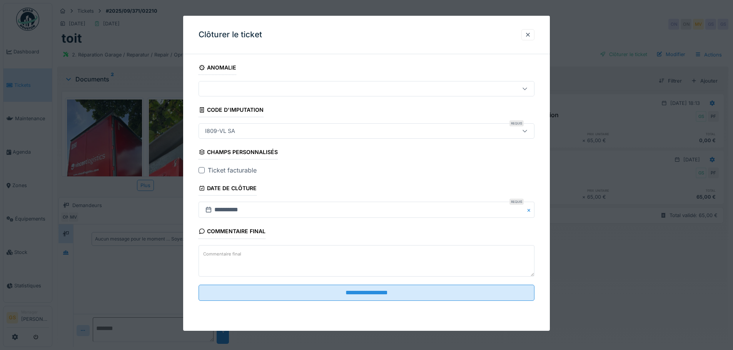
click at [202, 166] on div "Ticket facturable" at bounding box center [367, 170] width 336 height 9
click at [201, 170] on div at bounding box center [202, 170] width 6 height 6
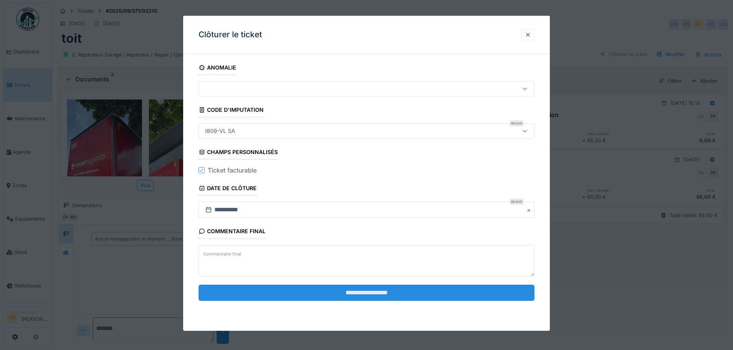
click at [356, 297] on input "**********" at bounding box center [367, 293] width 336 height 16
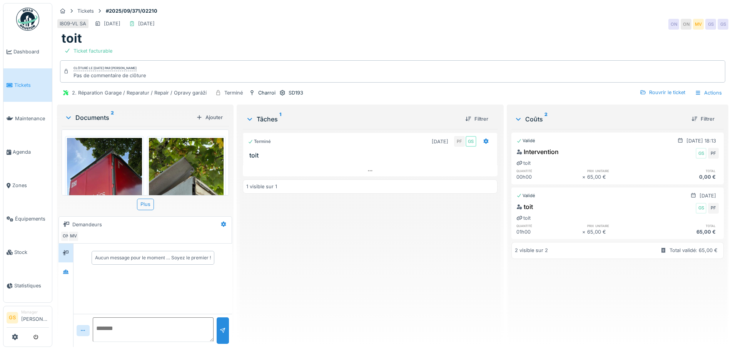
click at [32, 88] on link "Tickets" at bounding box center [27, 84] width 48 height 33
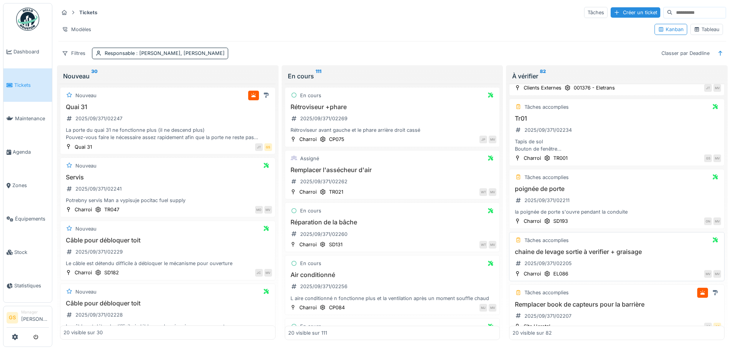
scroll to position [269, 0]
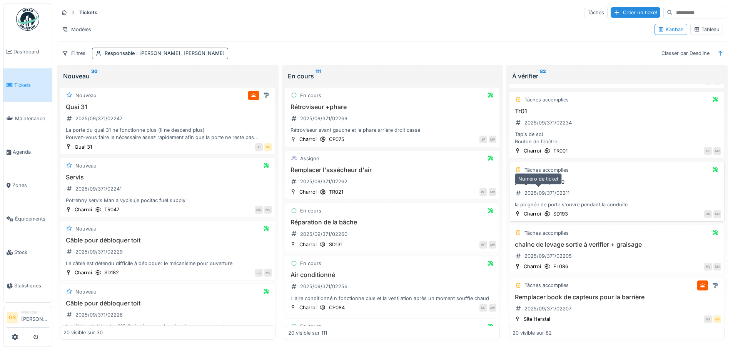
click at [536, 194] on div "2025/09/371/02211" at bounding box center [546, 193] width 45 height 7
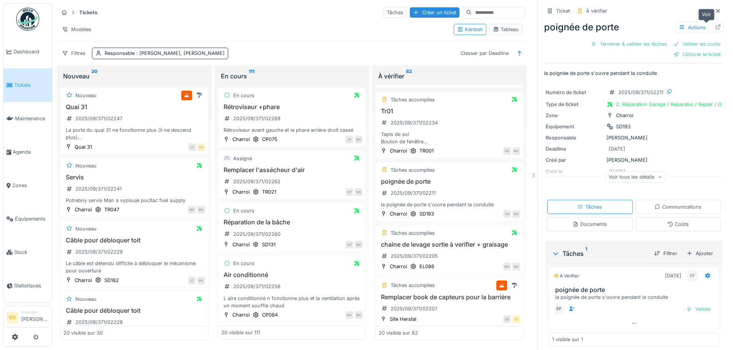
click at [716, 27] on icon at bounding box center [718, 27] width 5 height 5
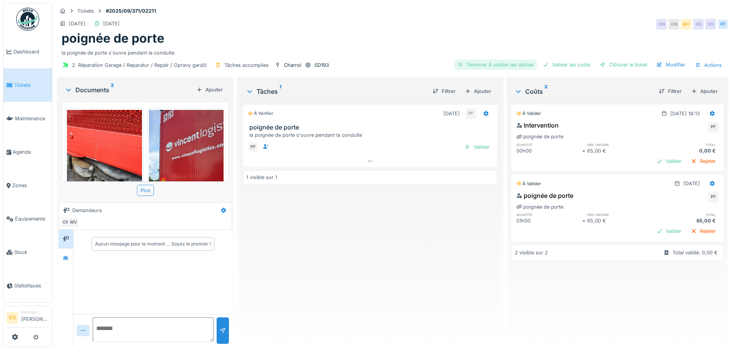
click at [502, 63] on div "Terminer & valider les tâches" at bounding box center [495, 65] width 82 height 10
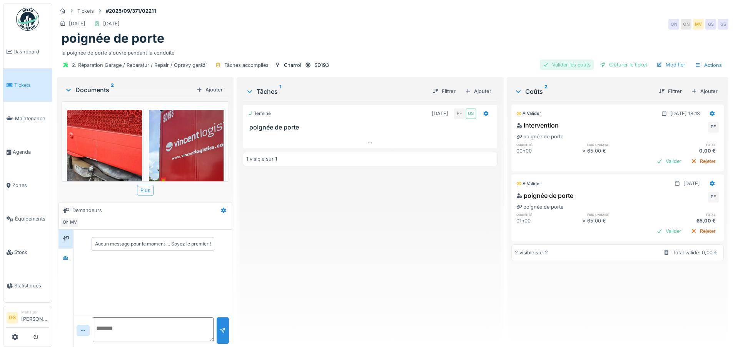
click at [551, 63] on div "Valider les coûts" at bounding box center [567, 65] width 54 height 10
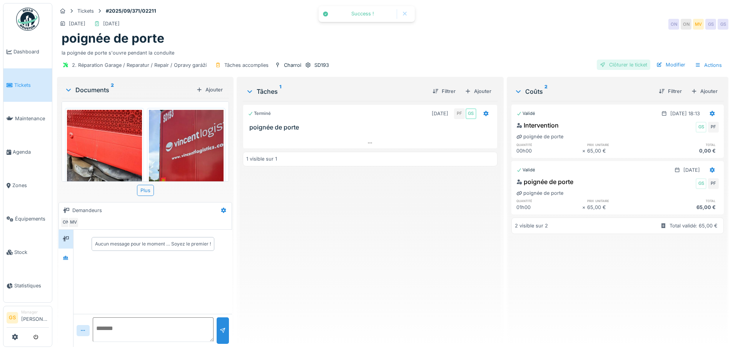
click at [614, 64] on div "Clôturer le ticket" at bounding box center [623, 65] width 53 height 10
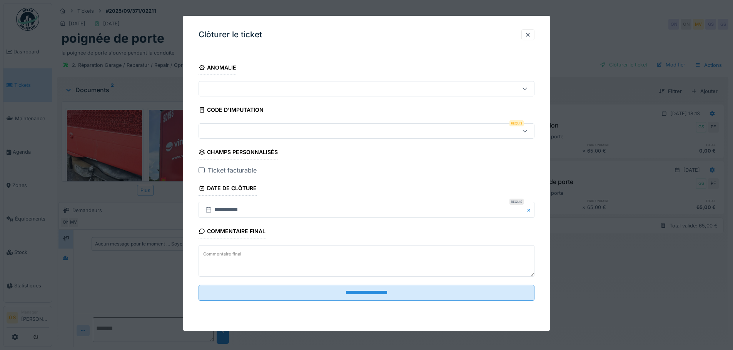
click at [229, 132] on div at bounding box center [347, 131] width 290 height 8
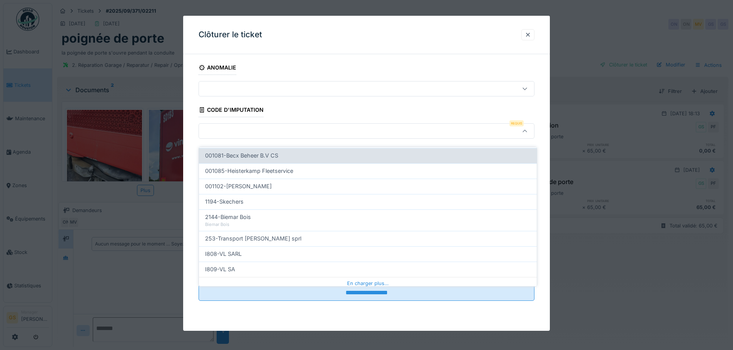
scroll to position [247, 0]
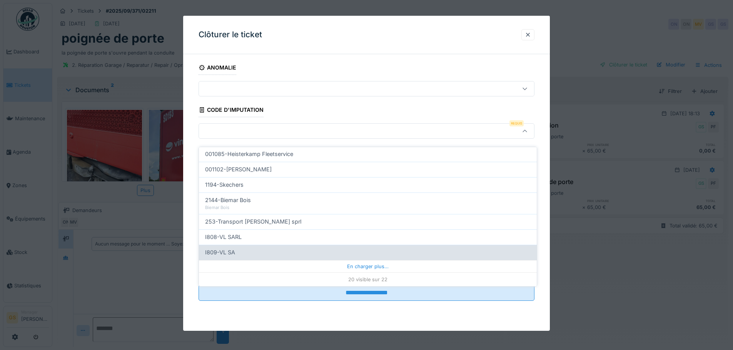
click at [225, 249] on span "I809-VL SA" at bounding box center [220, 253] width 30 height 8
type input "***"
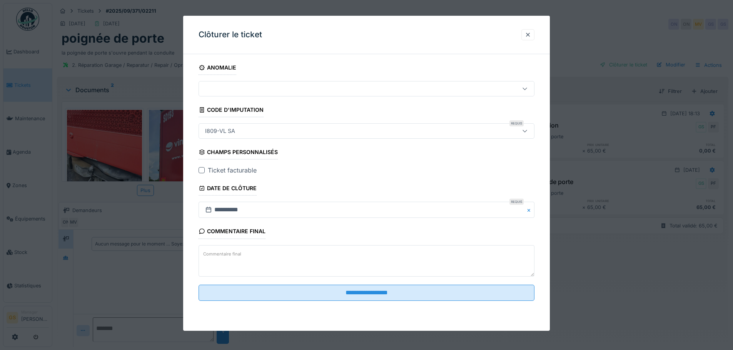
click at [202, 170] on div at bounding box center [202, 170] width 6 height 6
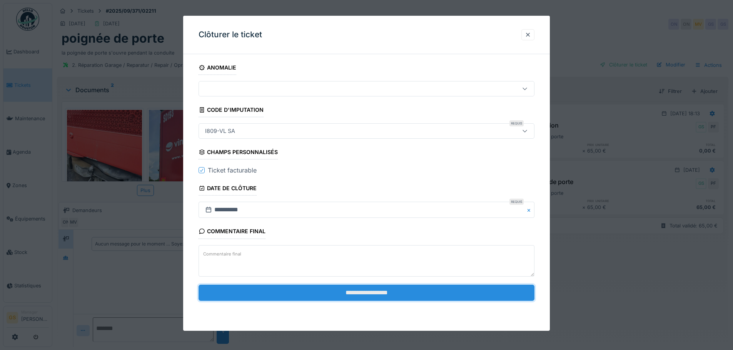
click at [319, 296] on input "**********" at bounding box center [367, 293] width 336 height 16
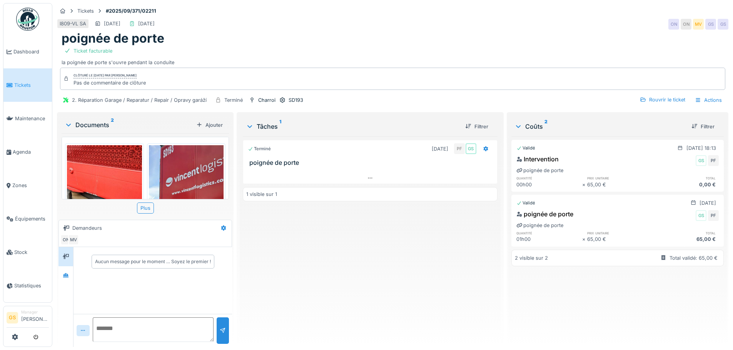
click at [27, 82] on span "Tickets" at bounding box center [31, 85] width 35 height 7
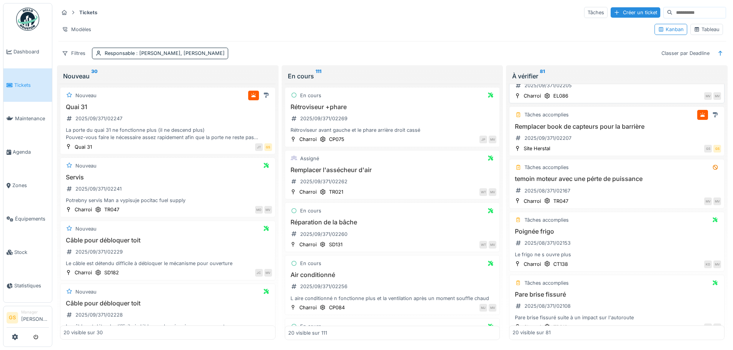
scroll to position [385, 0]
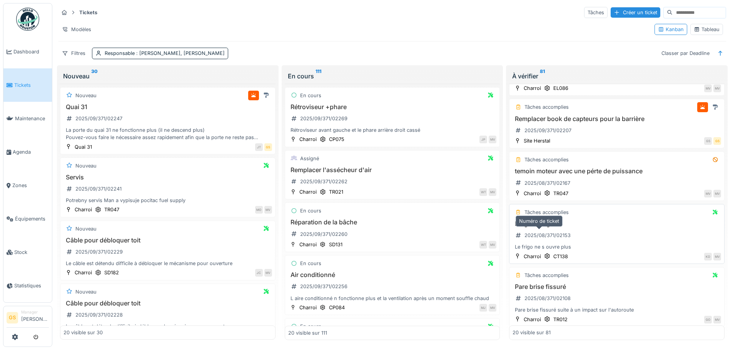
click at [547, 232] on div "2025/08/371/02153" at bounding box center [547, 235] width 46 height 7
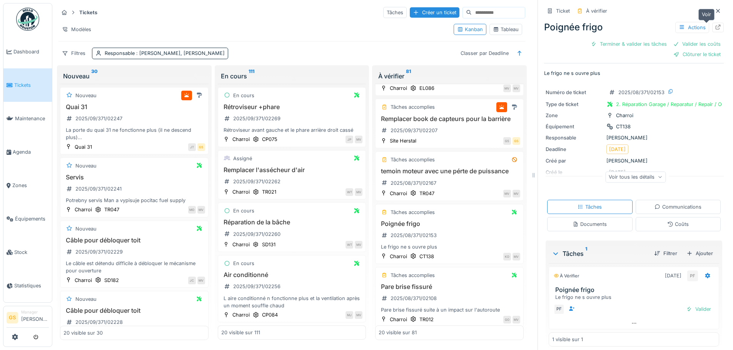
click at [715, 25] on icon at bounding box center [718, 27] width 6 height 5
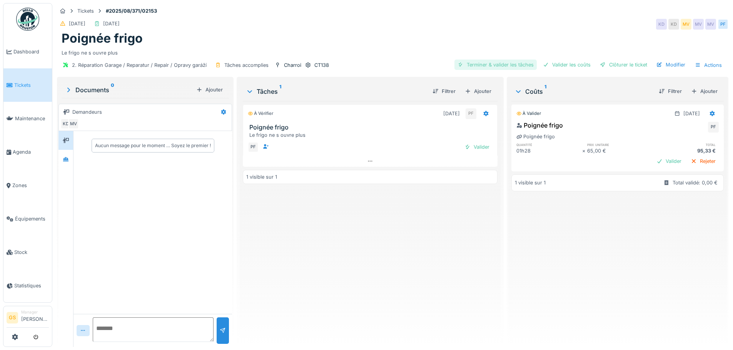
click at [492, 65] on div "Terminer & valider les tâches" at bounding box center [495, 65] width 82 height 10
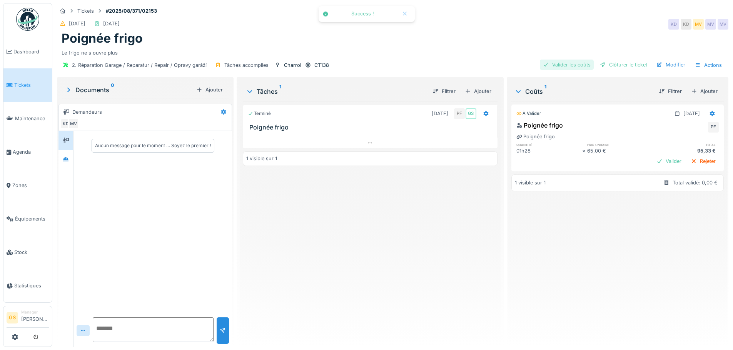
click at [556, 65] on div "Valider les coûts" at bounding box center [567, 65] width 54 height 10
click at [608, 63] on div "Clôturer le ticket" at bounding box center [623, 65] width 53 height 10
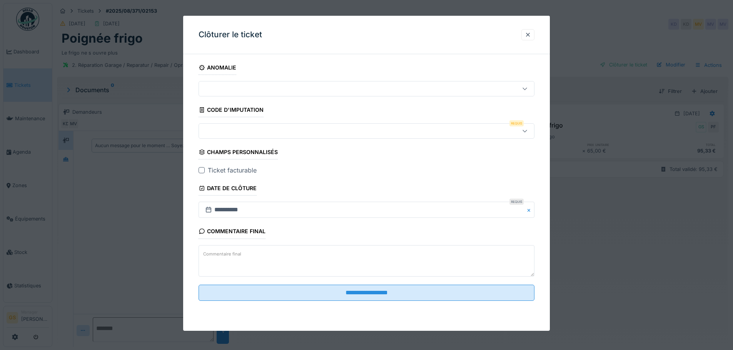
click at [225, 127] on div at bounding box center [367, 130] width 336 height 15
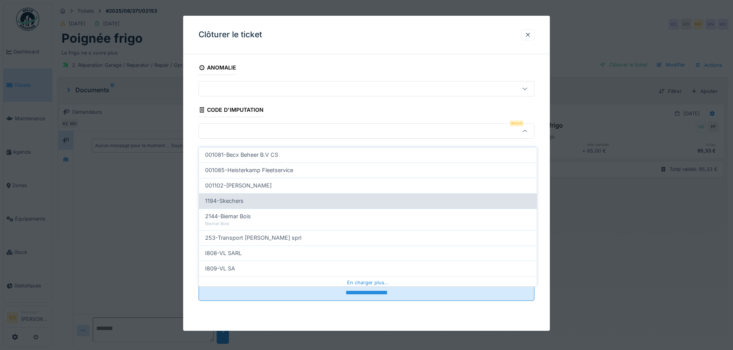
scroll to position [247, 0]
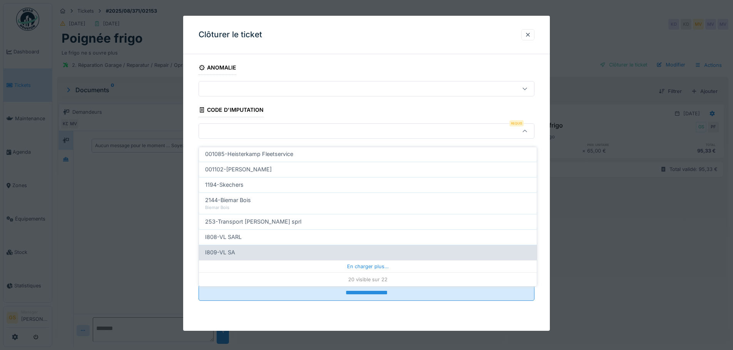
click at [212, 249] on span "I809-VL SA" at bounding box center [220, 253] width 30 height 8
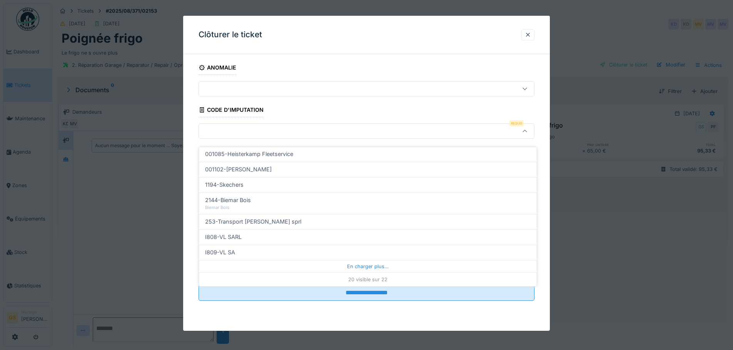
type input "***"
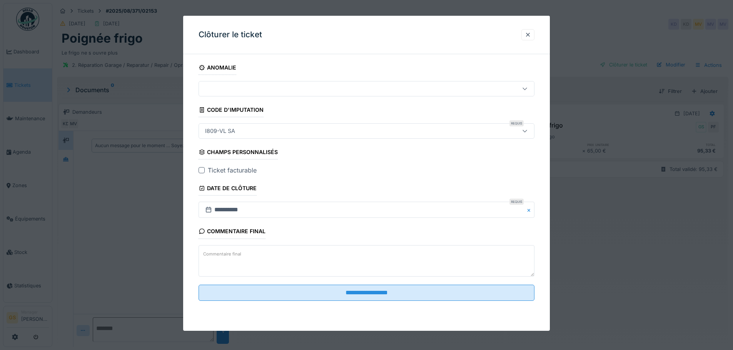
click at [198, 168] on div "**********" at bounding box center [366, 191] width 367 height 262
click at [203, 168] on div at bounding box center [202, 170] width 6 height 6
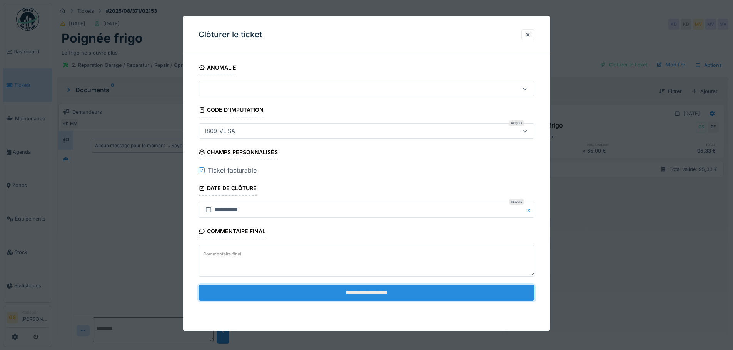
click at [317, 295] on input "**********" at bounding box center [367, 293] width 336 height 16
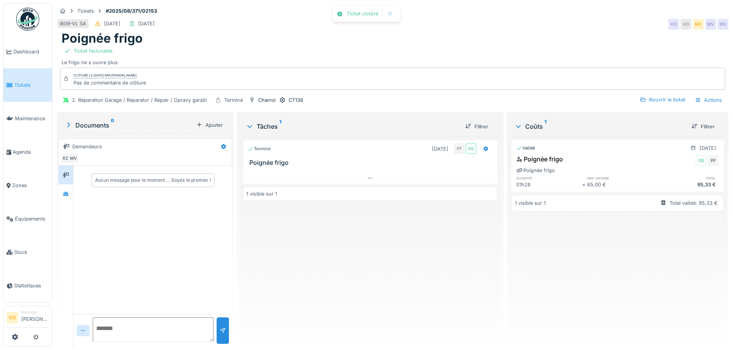
click at [13, 85] on li "Tickets" at bounding box center [28, 85] width 42 height 7
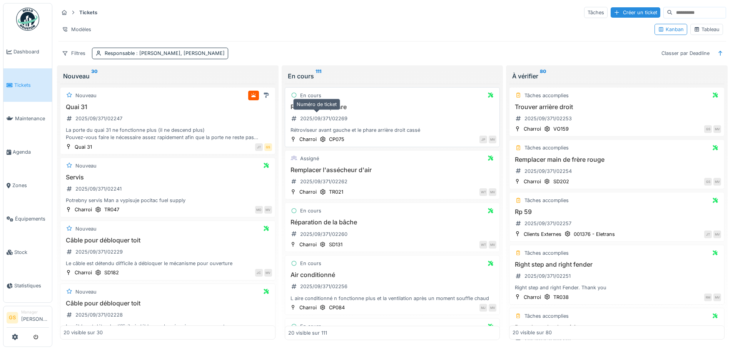
click at [330, 115] on div "2025/09/371/02269" at bounding box center [323, 118] width 47 height 7
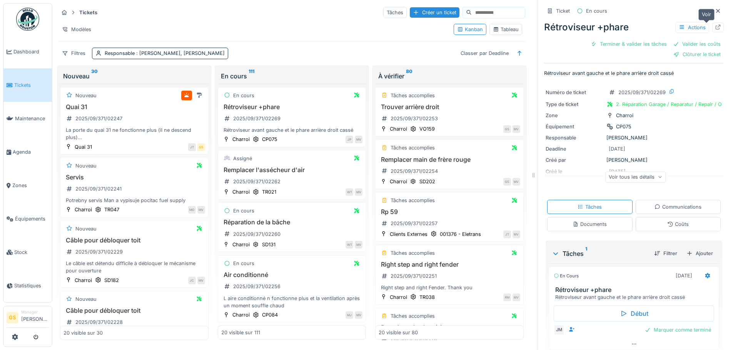
click at [715, 26] on icon at bounding box center [718, 27] width 6 height 5
